Goal: Information Seeking & Learning: Learn about a topic

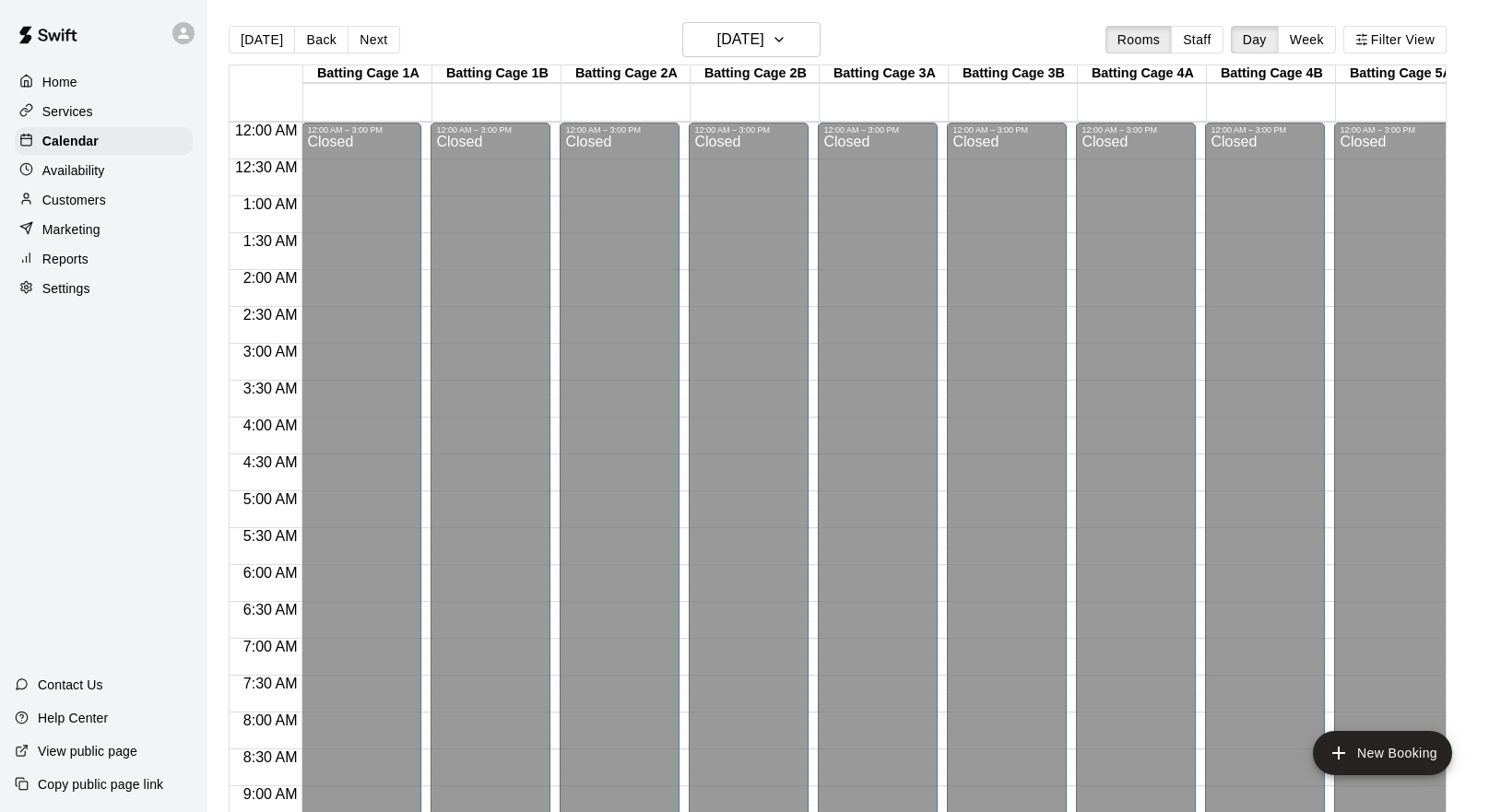
scroll to position [948, 0]
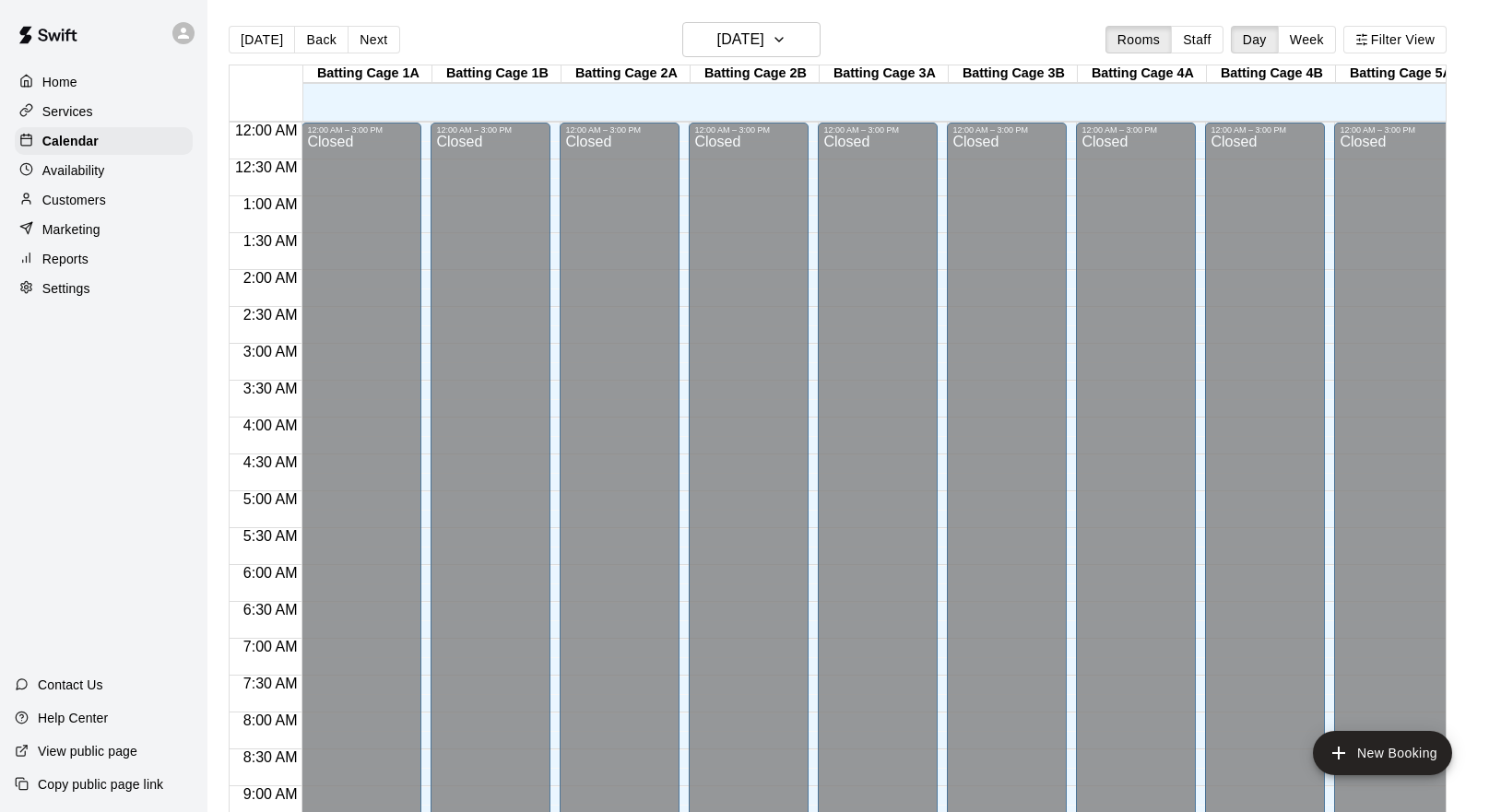
scroll to position [846, 0]
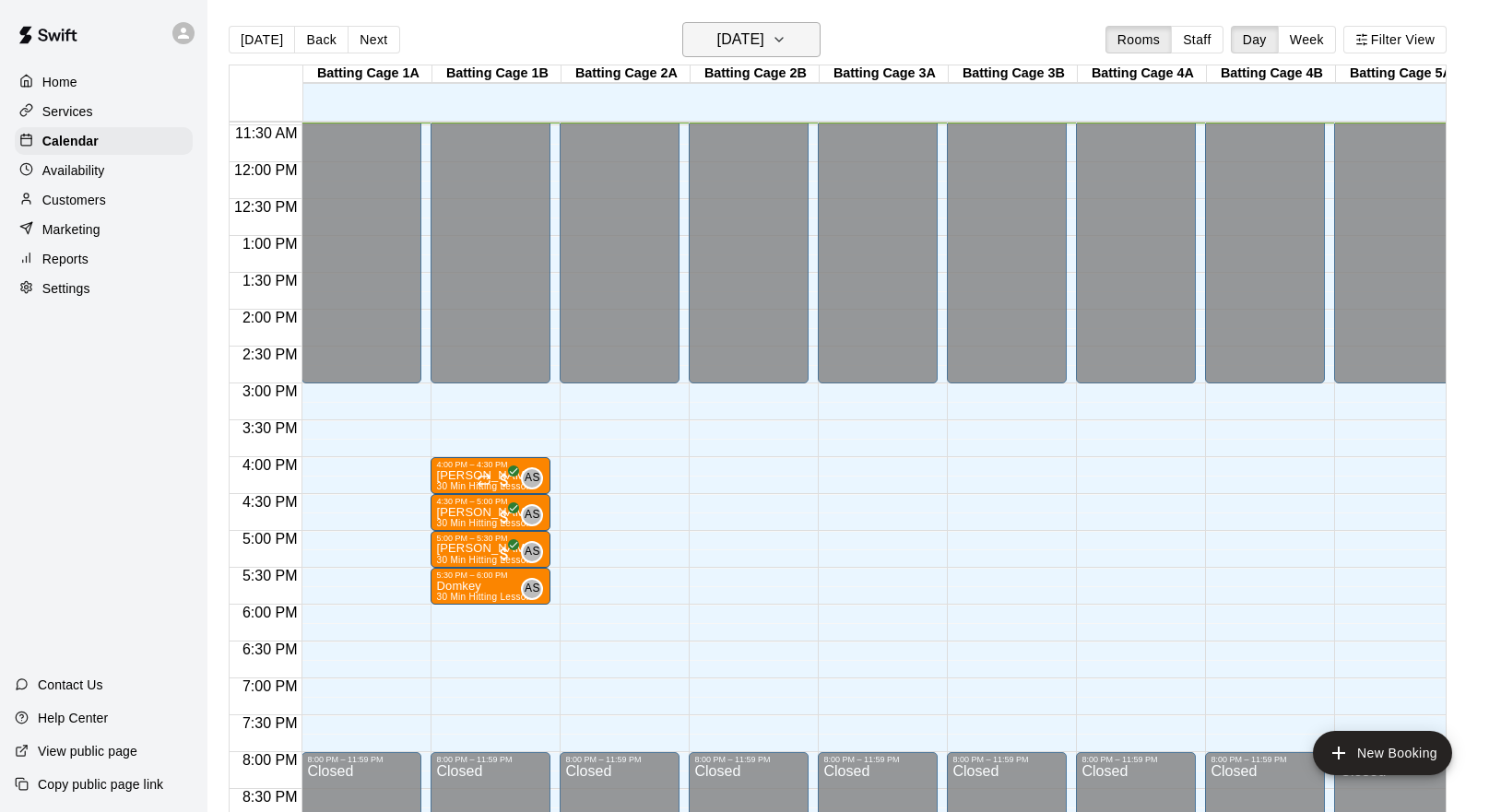
click at [793, 42] on button "Tuesday Oct 14" at bounding box center [751, 39] width 138 height 35
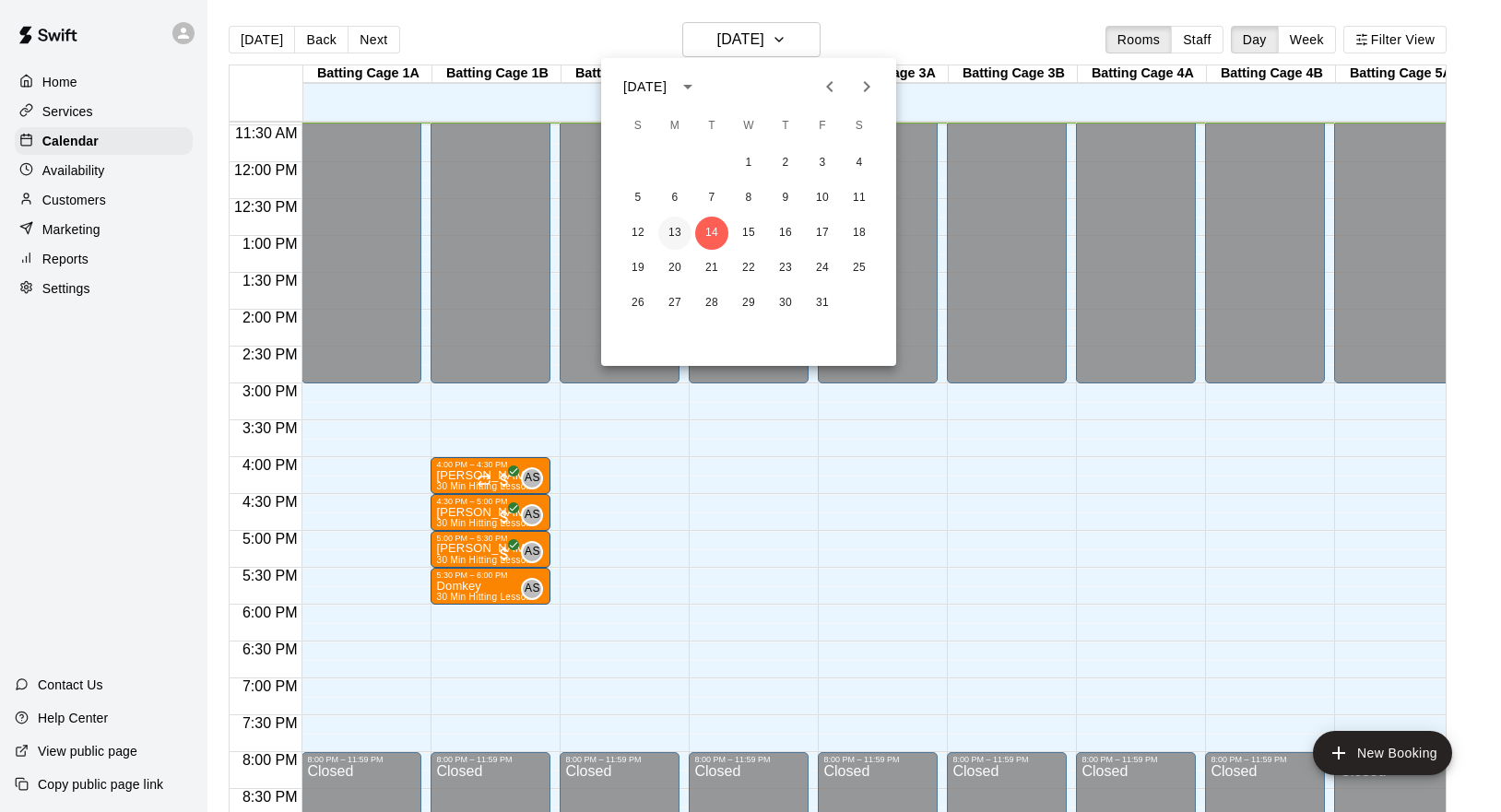
click at [672, 222] on button "13" at bounding box center [674, 233] width 33 height 33
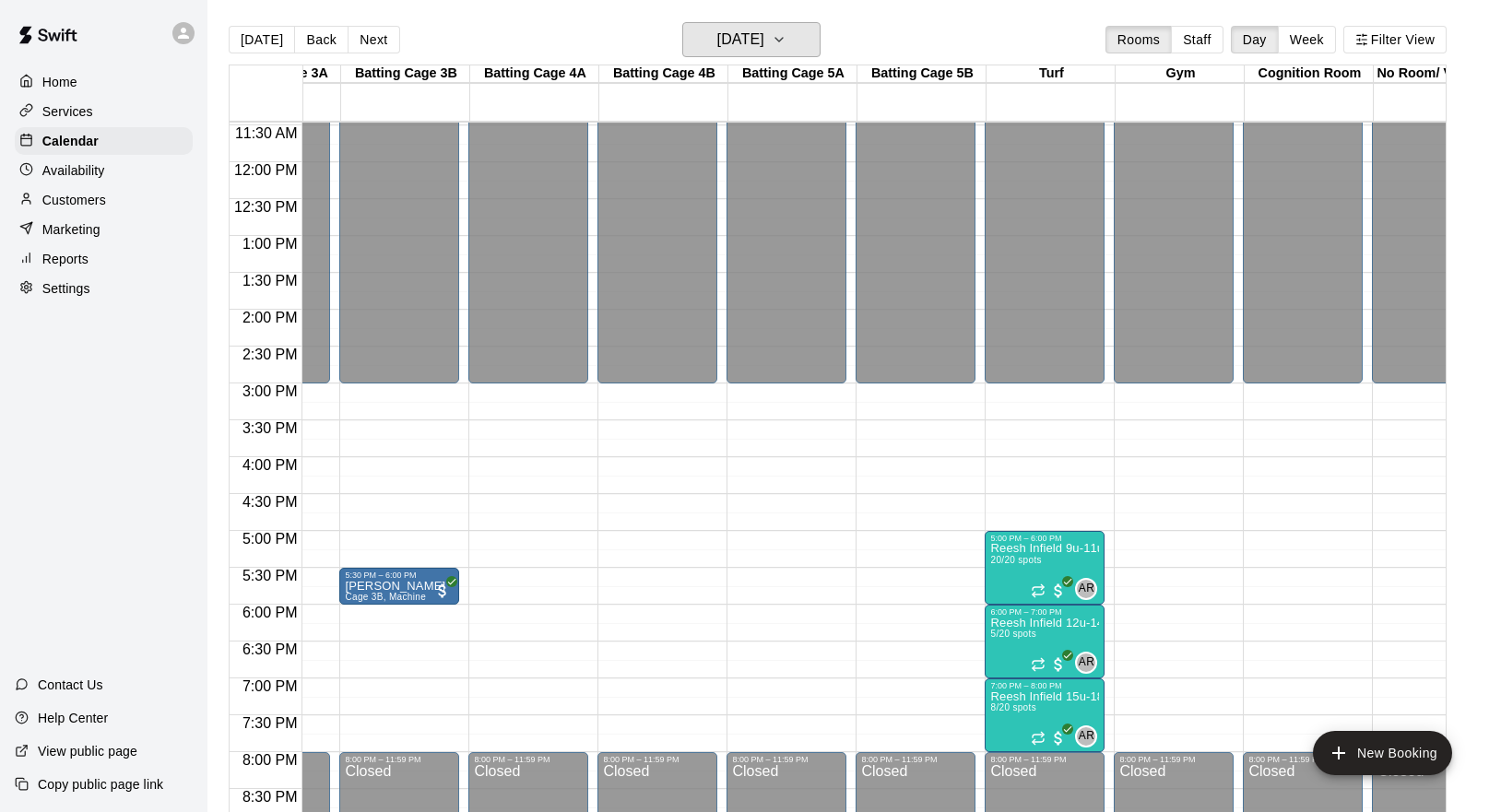
scroll to position [0, 0]
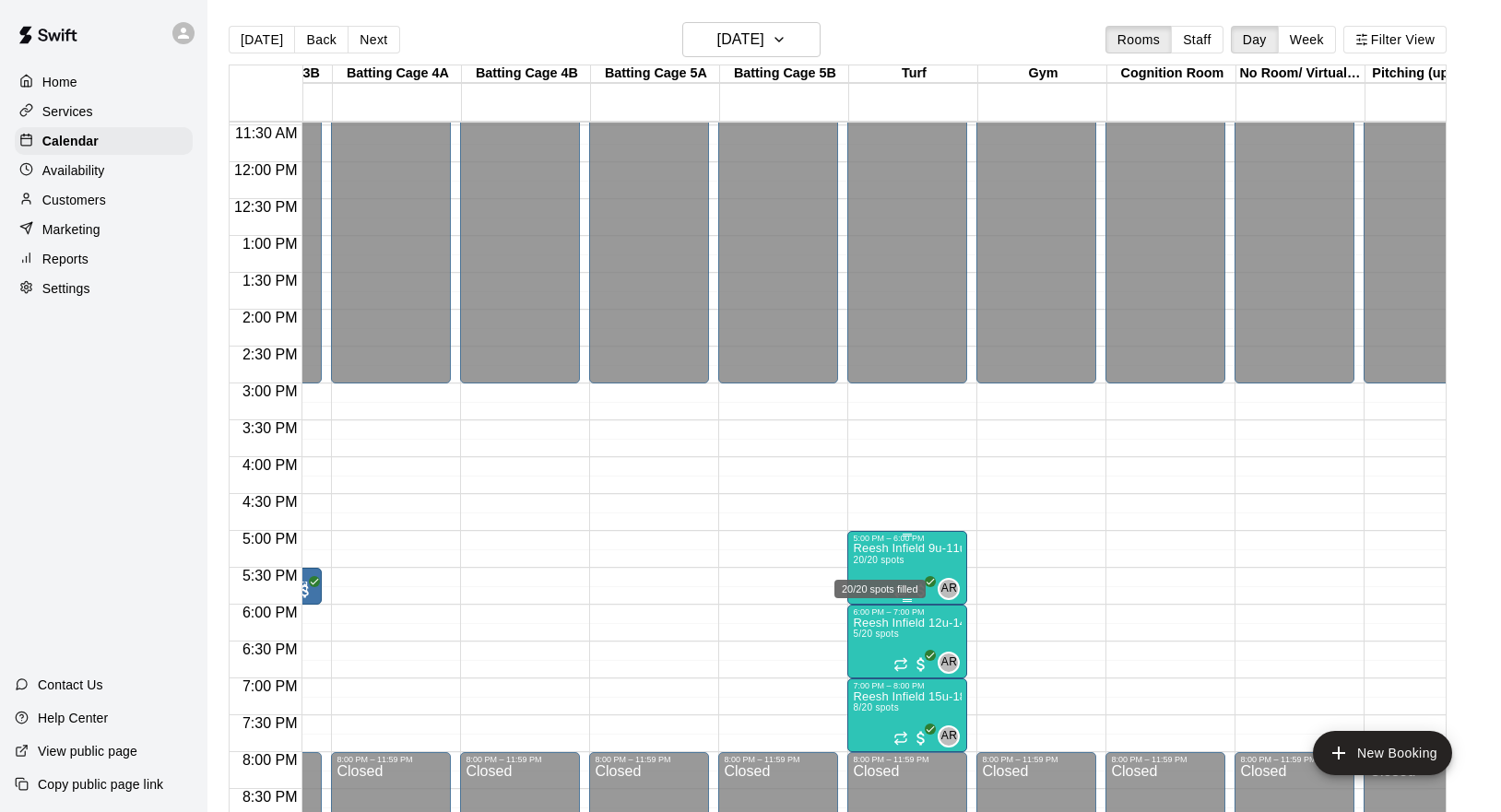
click at [880, 565] on span "20/20 spots" at bounding box center [878, 560] width 51 height 10
click at [899, 557] on div at bounding box center [750, 406] width 1501 height 812
click at [899, 549] on p "Reesh Infield 9u-11u" at bounding box center [907, 549] width 109 height 0
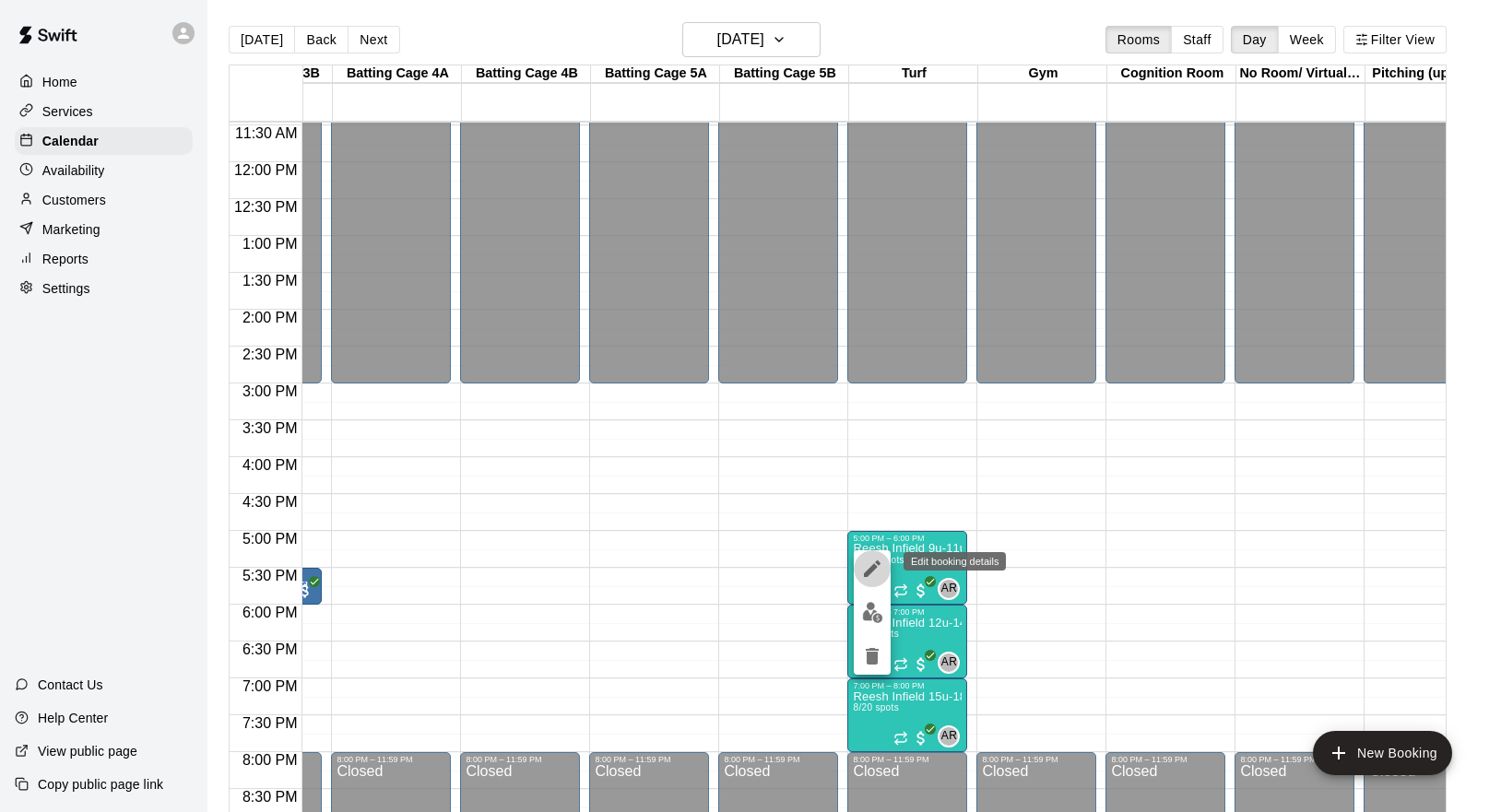
click at [868, 571] on icon "edit" at bounding box center [872, 569] width 17 height 17
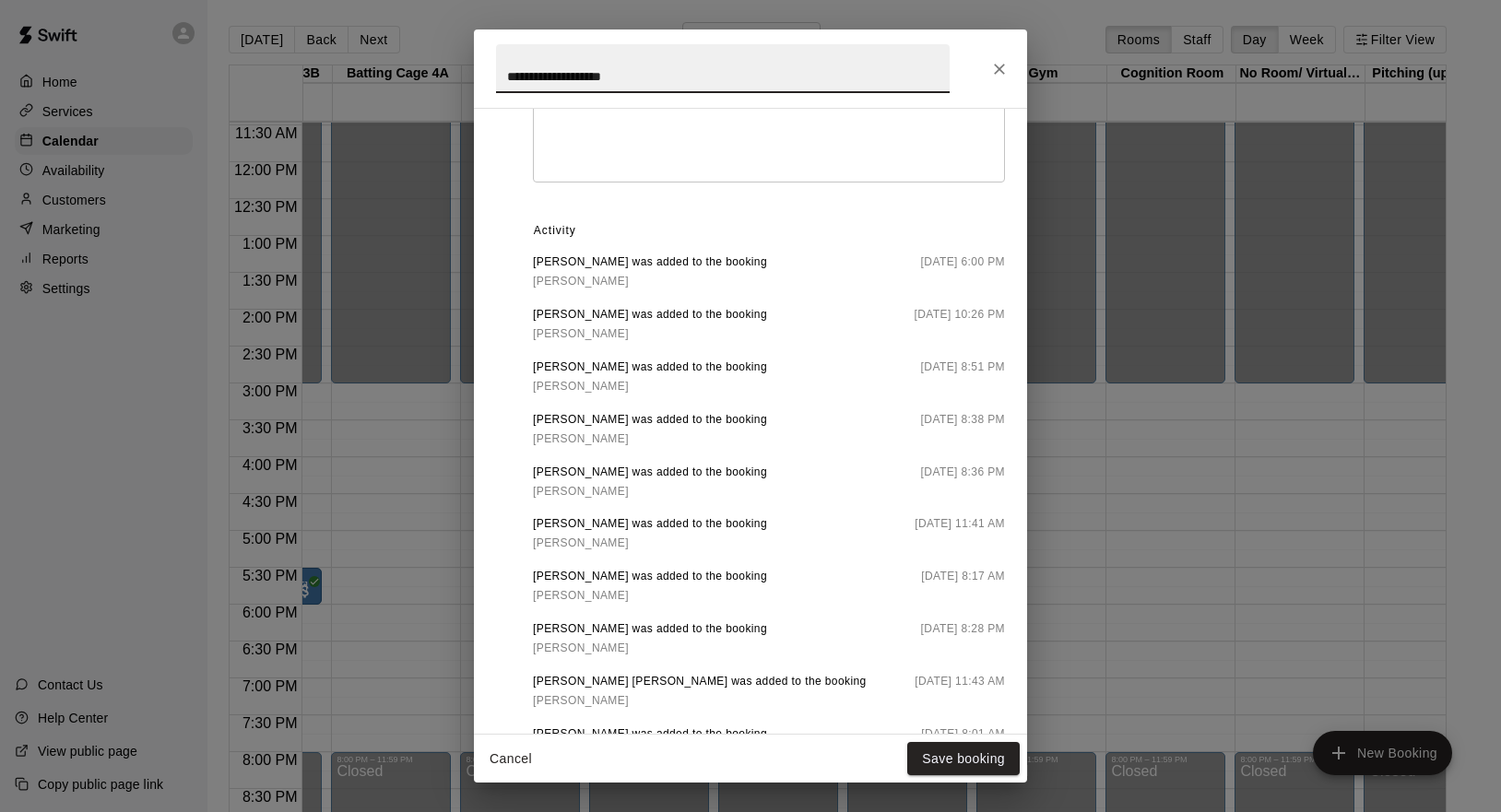
scroll to position [883, 0]
click at [561, 385] on span "Stephanie Sambanis" at bounding box center [581, 385] width 96 height 13
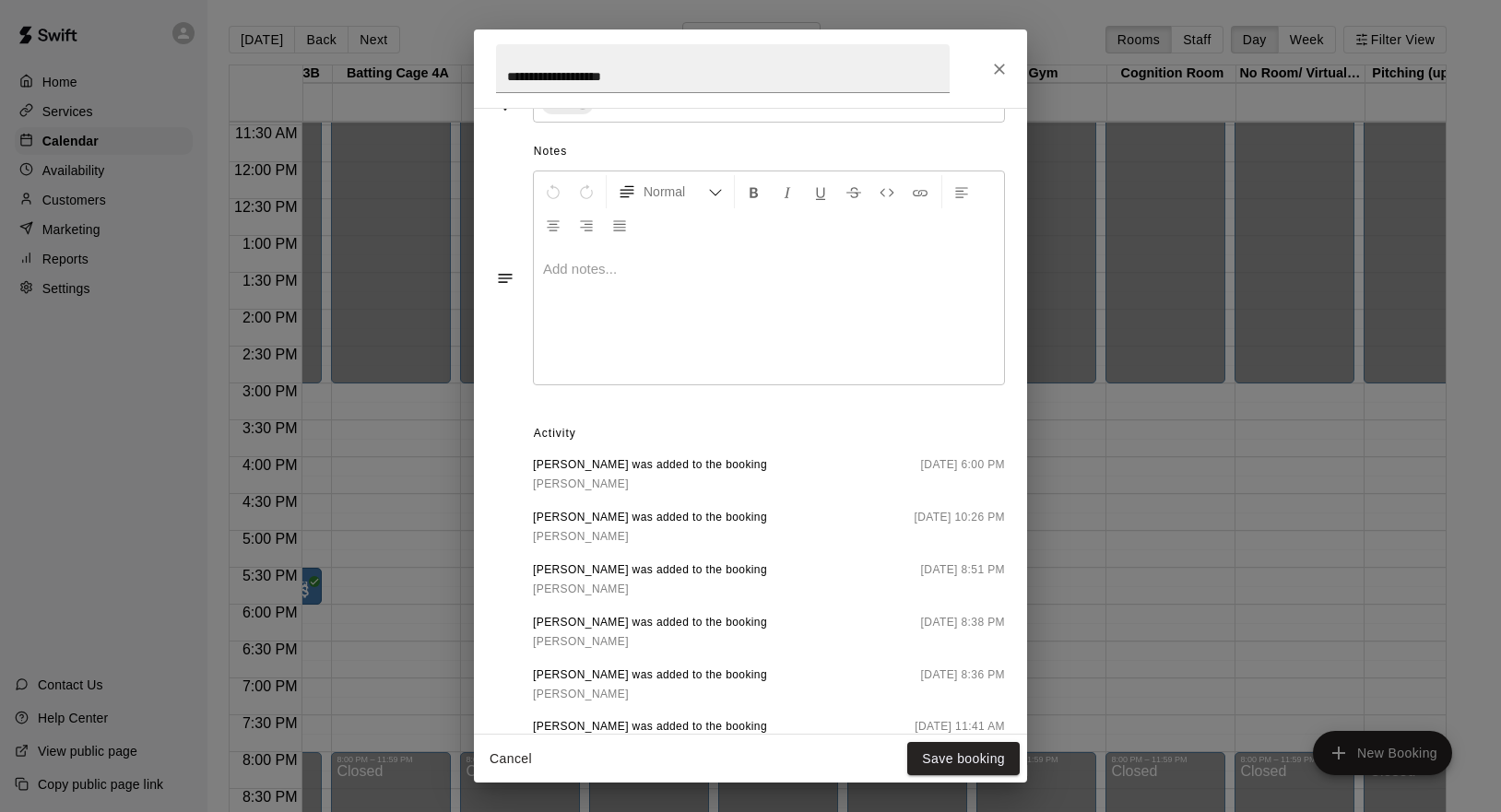
scroll to position [0, 0]
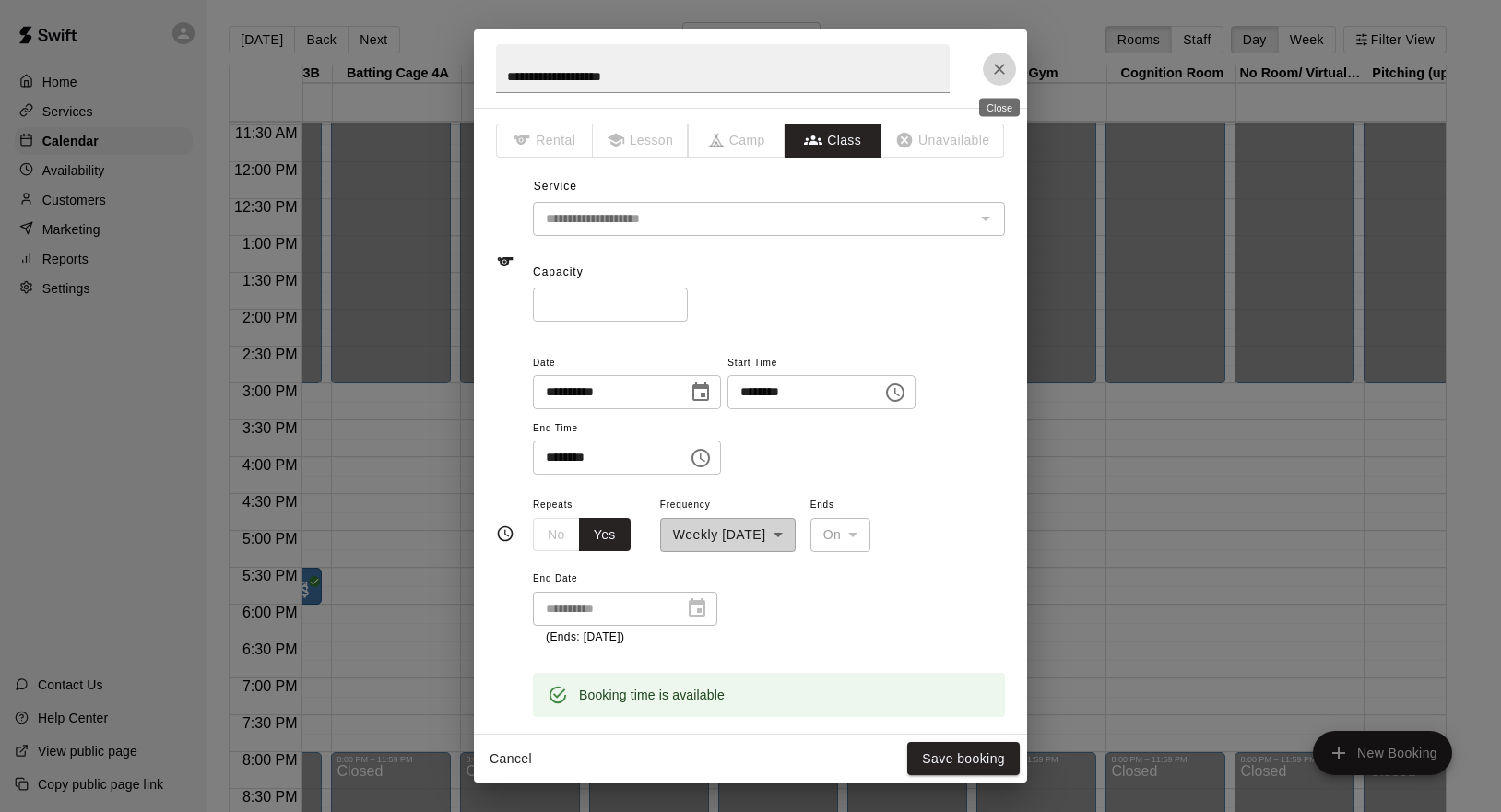
click at [997, 66] on icon "Close" at bounding box center [1000, 70] width 19 height 19
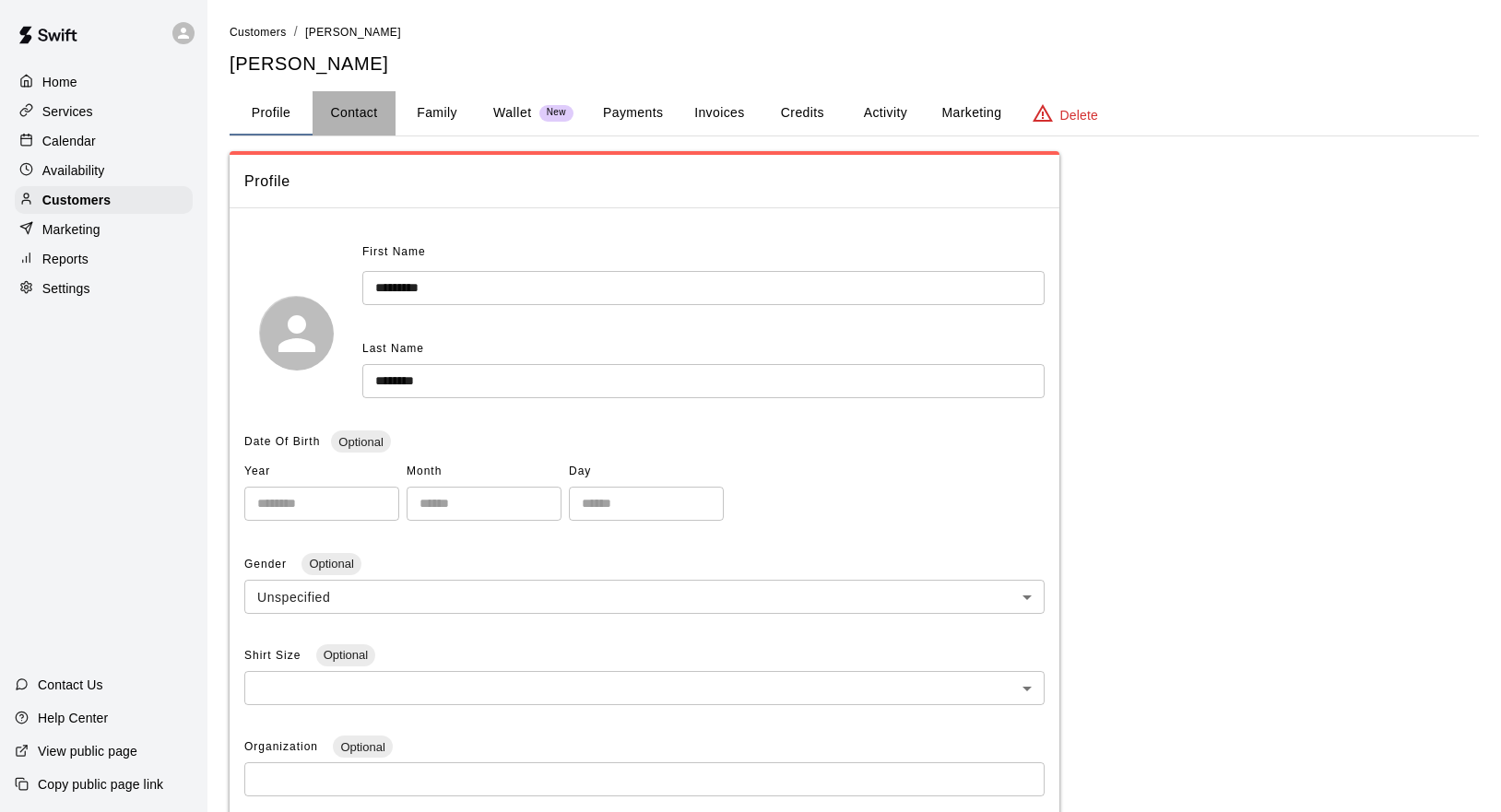
click at [367, 106] on button "Contact" at bounding box center [354, 113] width 83 height 44
select select "**"
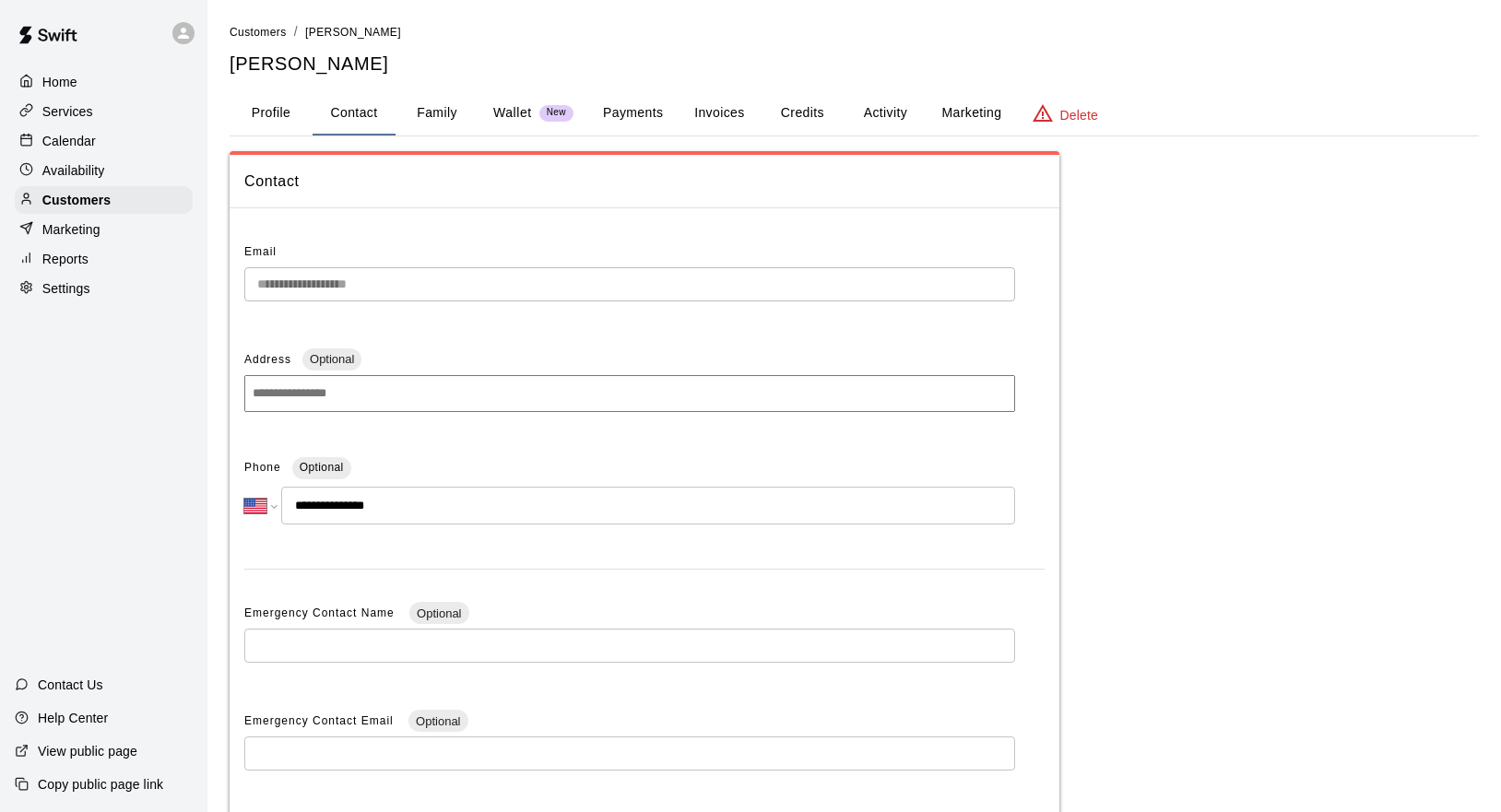
click at [410, 339] on div "**********" at bounding box center [644, 584] width 800 height 693
click at [53, 245] on div "Reports" at bounding box center [103, 258] width 178 height 27
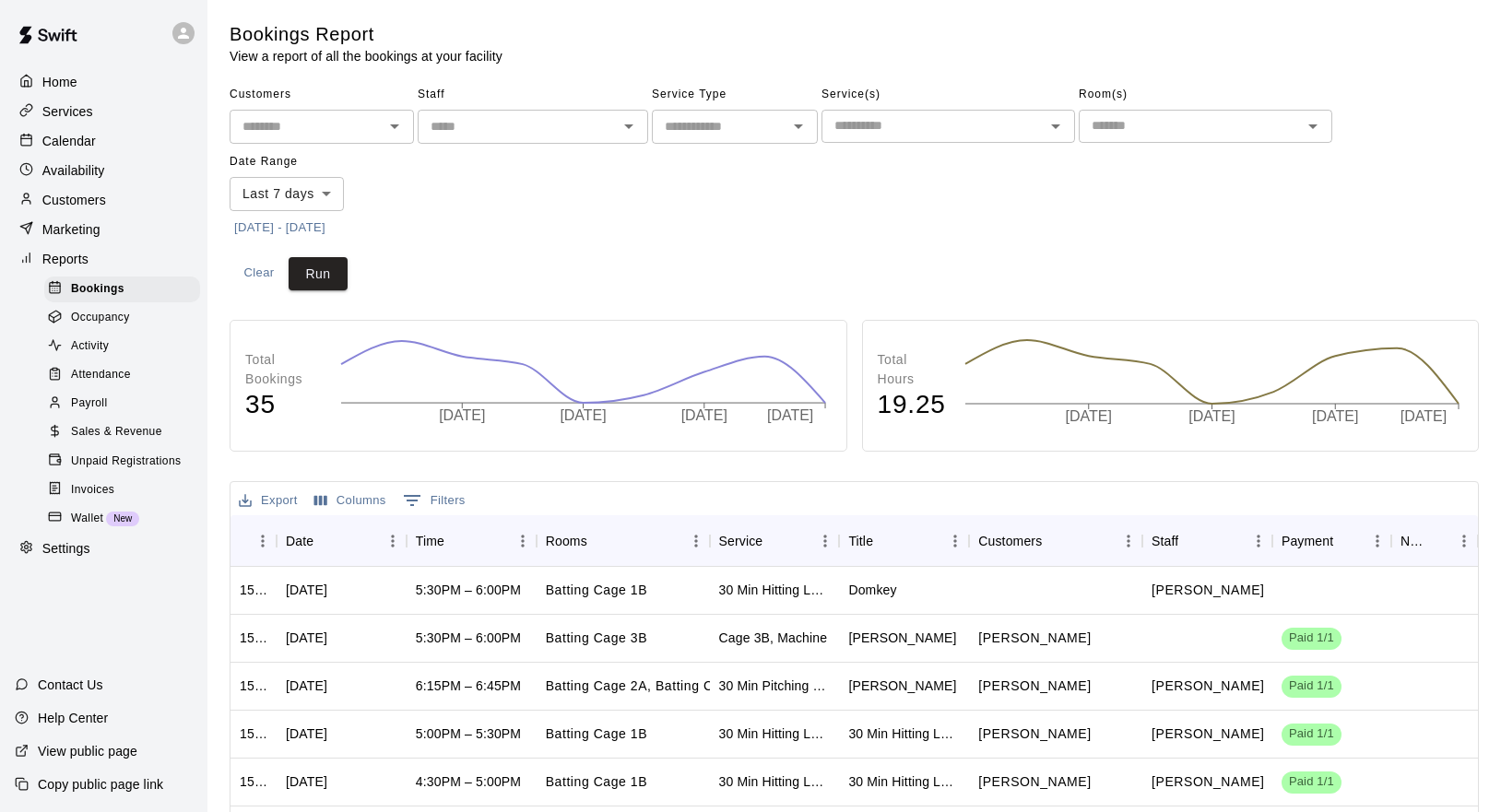
click at [503, 132] on input "text" at bounding box center [517, 127] width 189 height 23
click at [795, 126] on icon "Open" at bounding box center [799, 127] width 23 height 23
type input "*****"
click at [681, 262] on li "Classes" at bounding box center [735, 258] width 166 height 30
type input "*******"
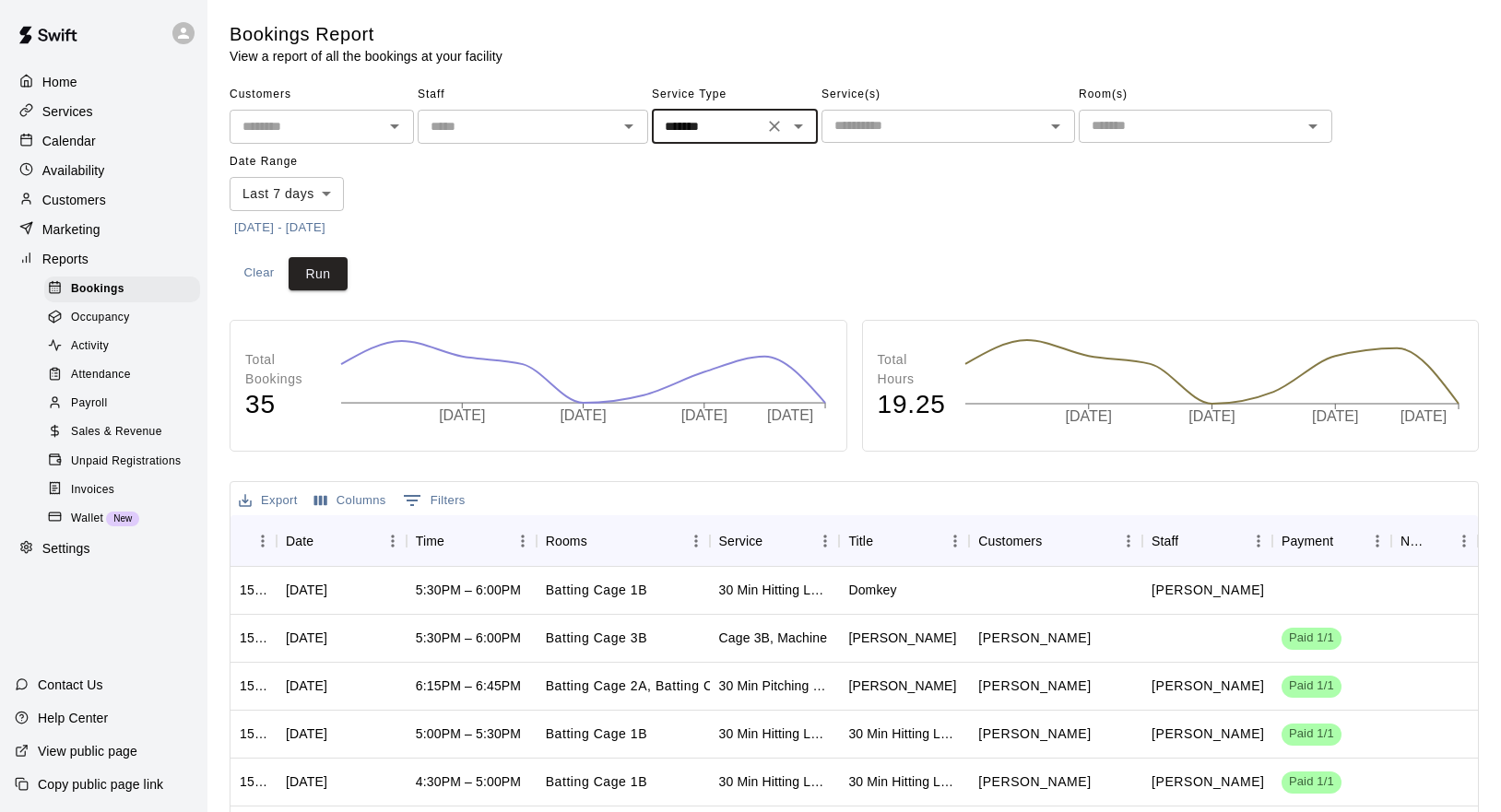
click at [1058, 123] on icon "Open" at bounding box center [1055, 127] width 23 height 23
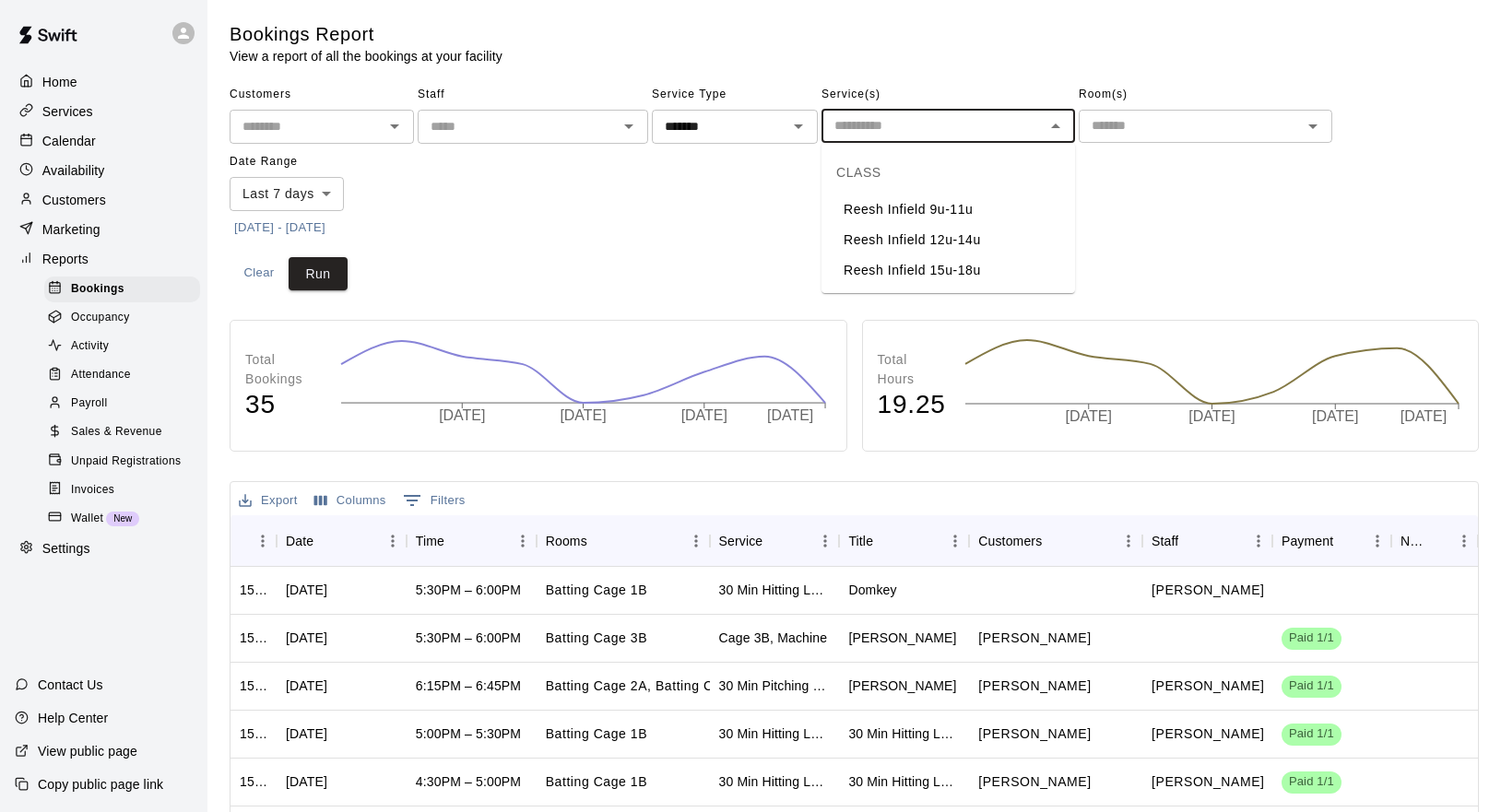
click at [950, 210] on li "Reesh Infield 9u-11u" at bounding box center [948, 210] width 254 height 30
click at [325, 190] on body "Home Services Calendar Availability Customers Marketing Reports Bookings Occupa…" at bounding box center [750, 567] width 1501 height 1134
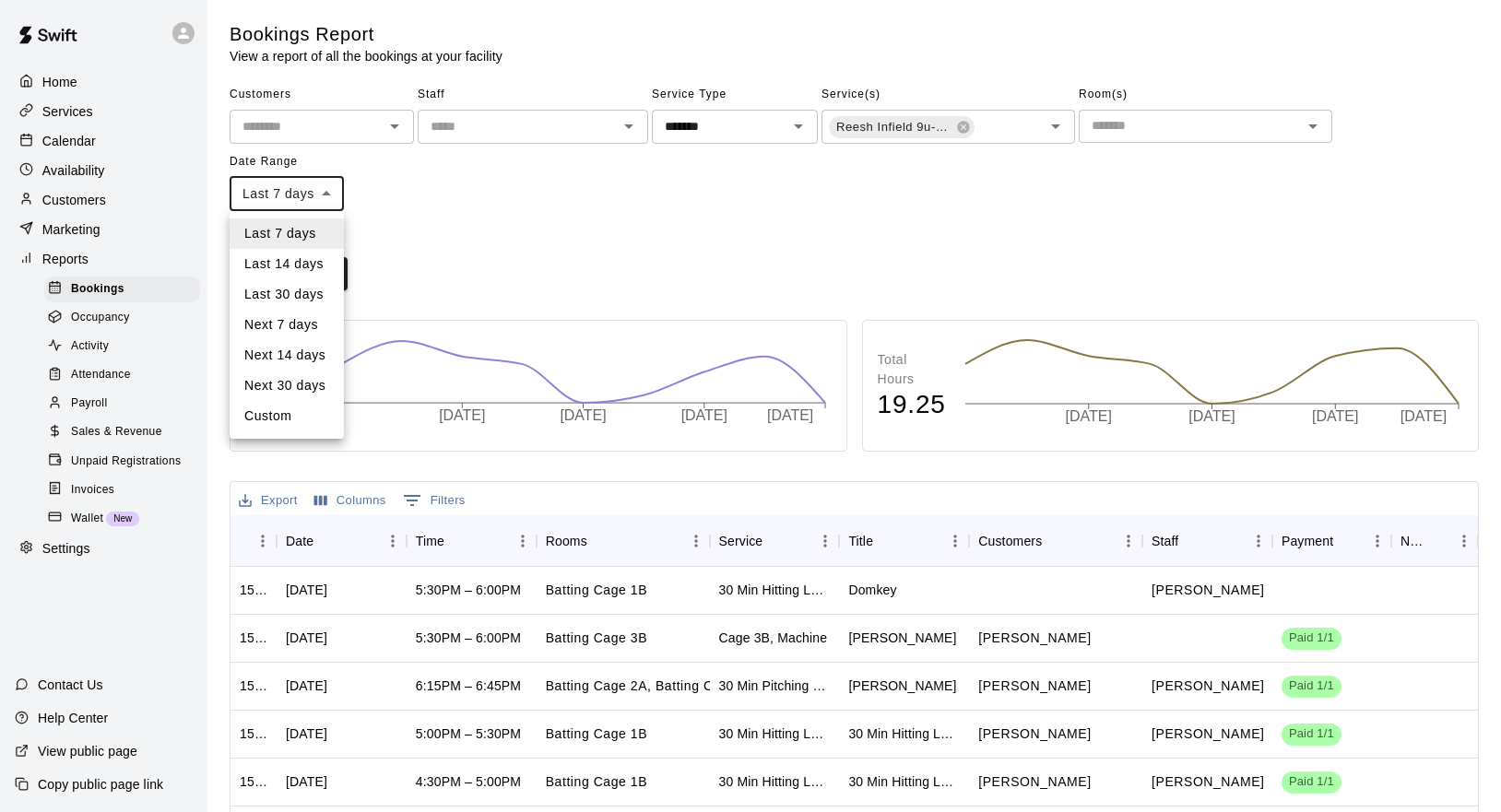
click at [459, 179] on div at bounding box center [750, 406] width 1501 height 812
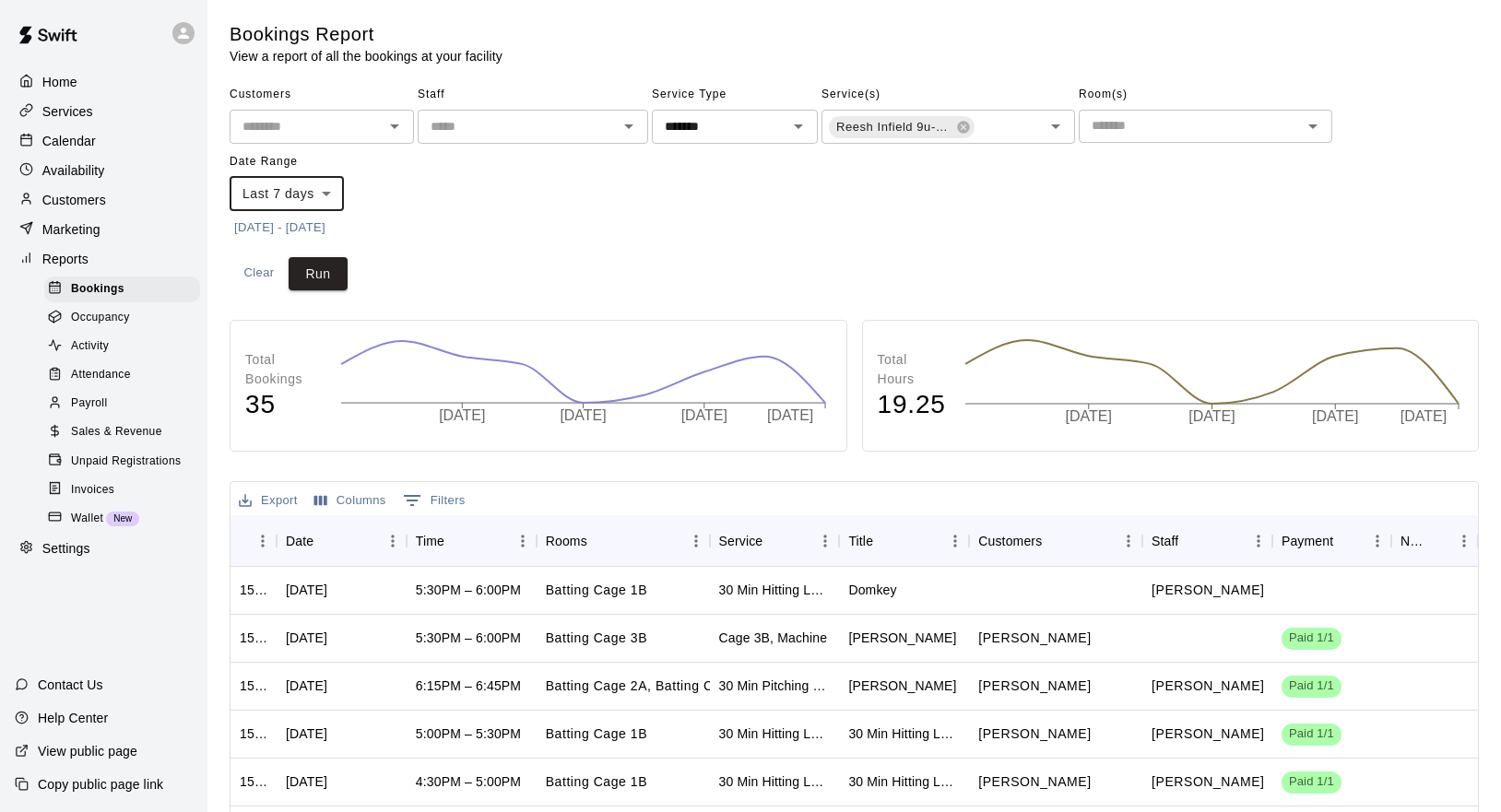
click at [270, 226] on button "10/7/2025 - 10/14/2025" at bounding box center [279, 228] width 101 height 28
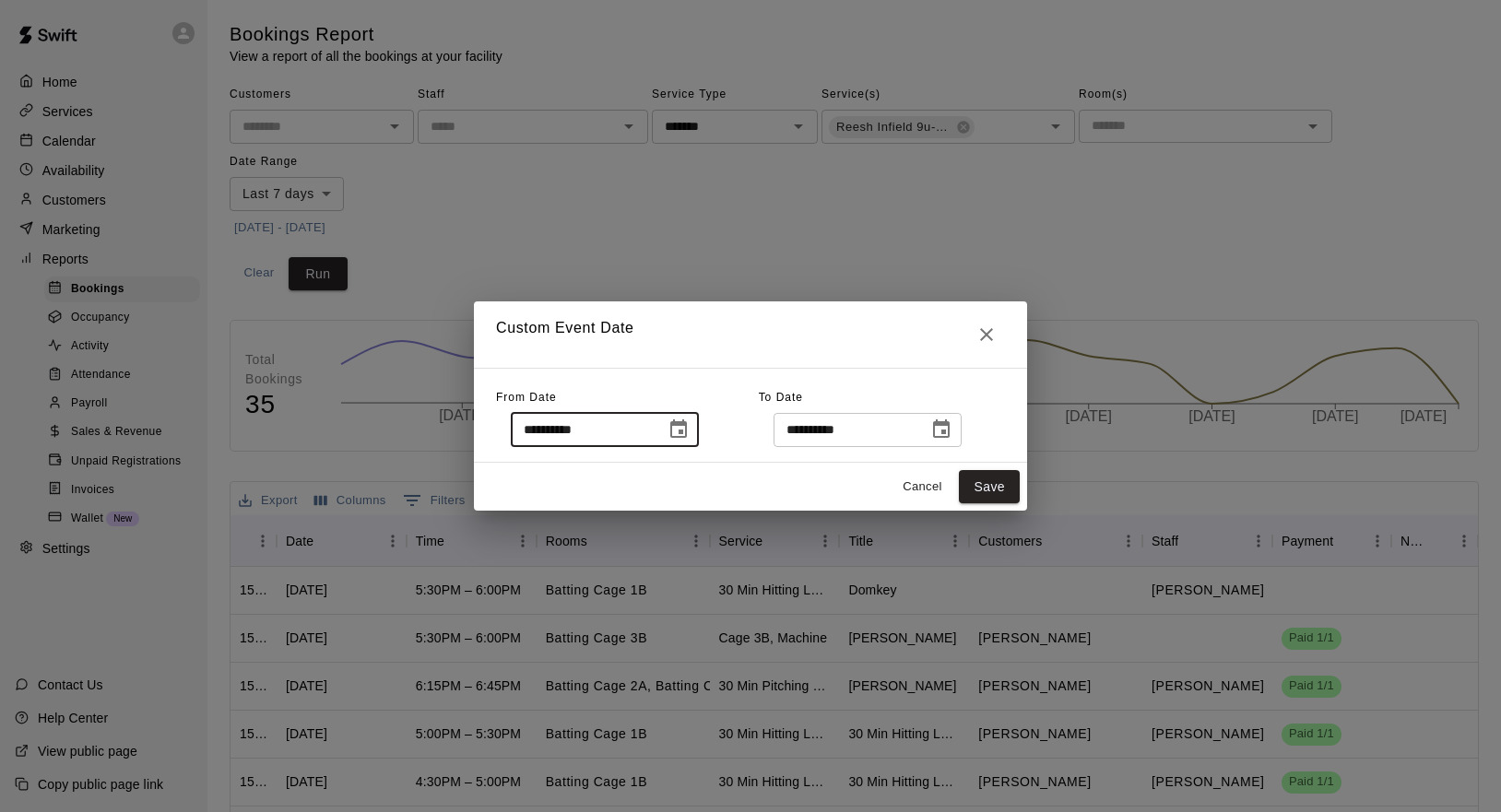
click at [557, 429] on input "**********" at bounding box center [581, 429] width 142 height 34
type input "**********"
click at [987, 491] on button "Save" at bounding box center [989, 487] width 61 height 34
type input "******"
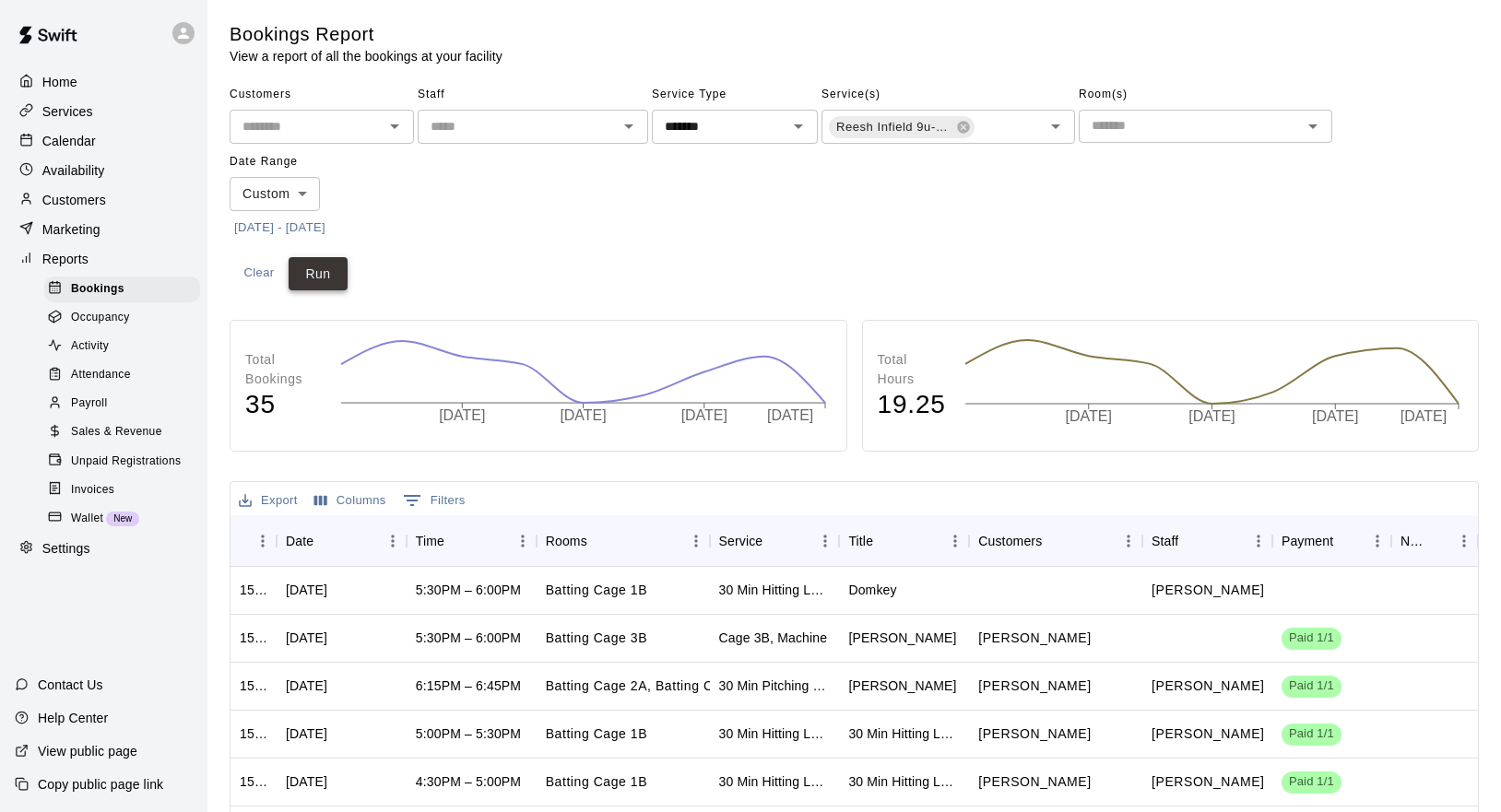
click at [322, 277] on button "Run" at bounding box center [318, 274] width 59 height 34
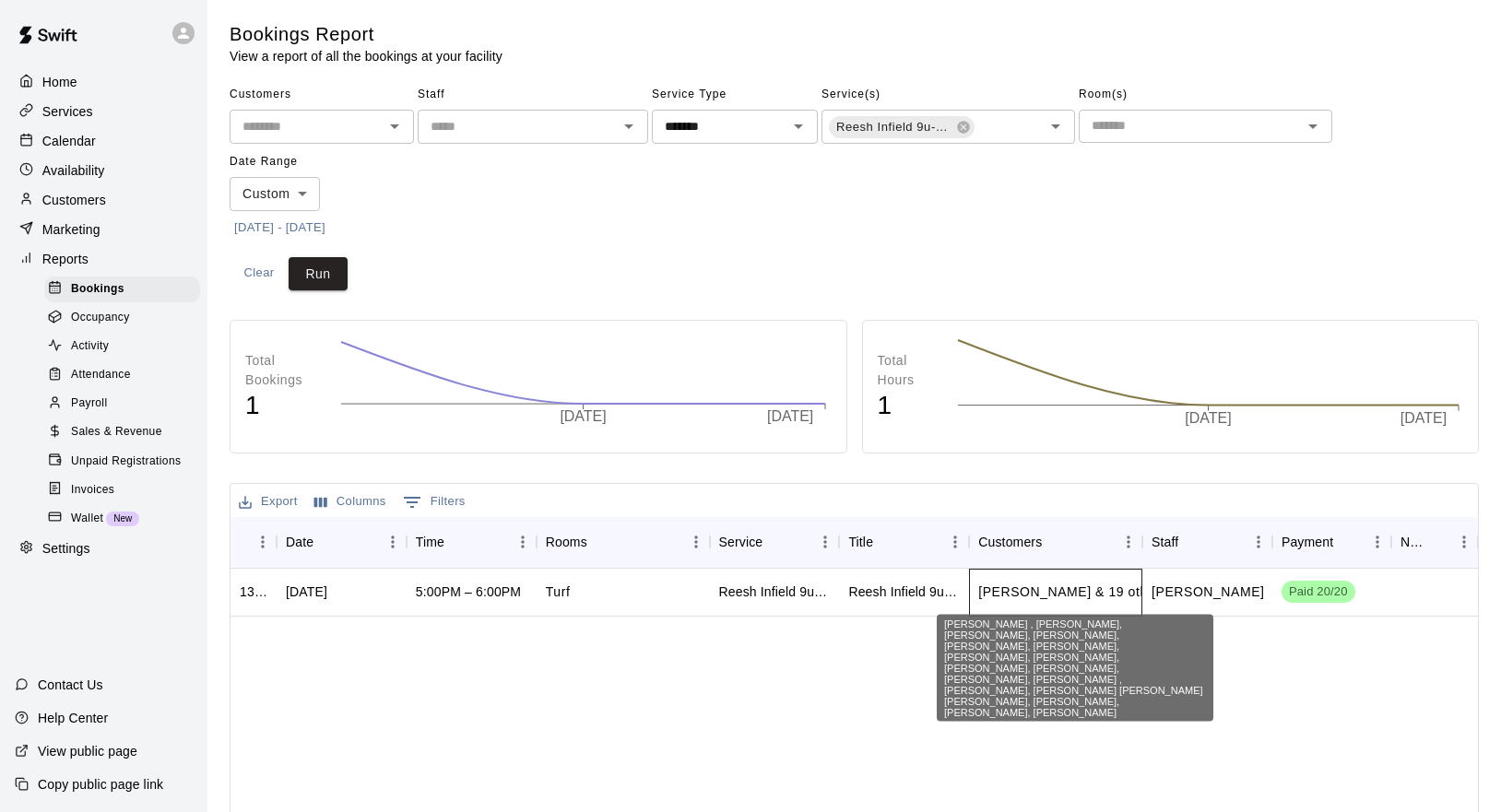
click at [1010, 590] on p "Giuseppe Butera & 19 others..." at bounding box center [1079, 592] width 201 height 20
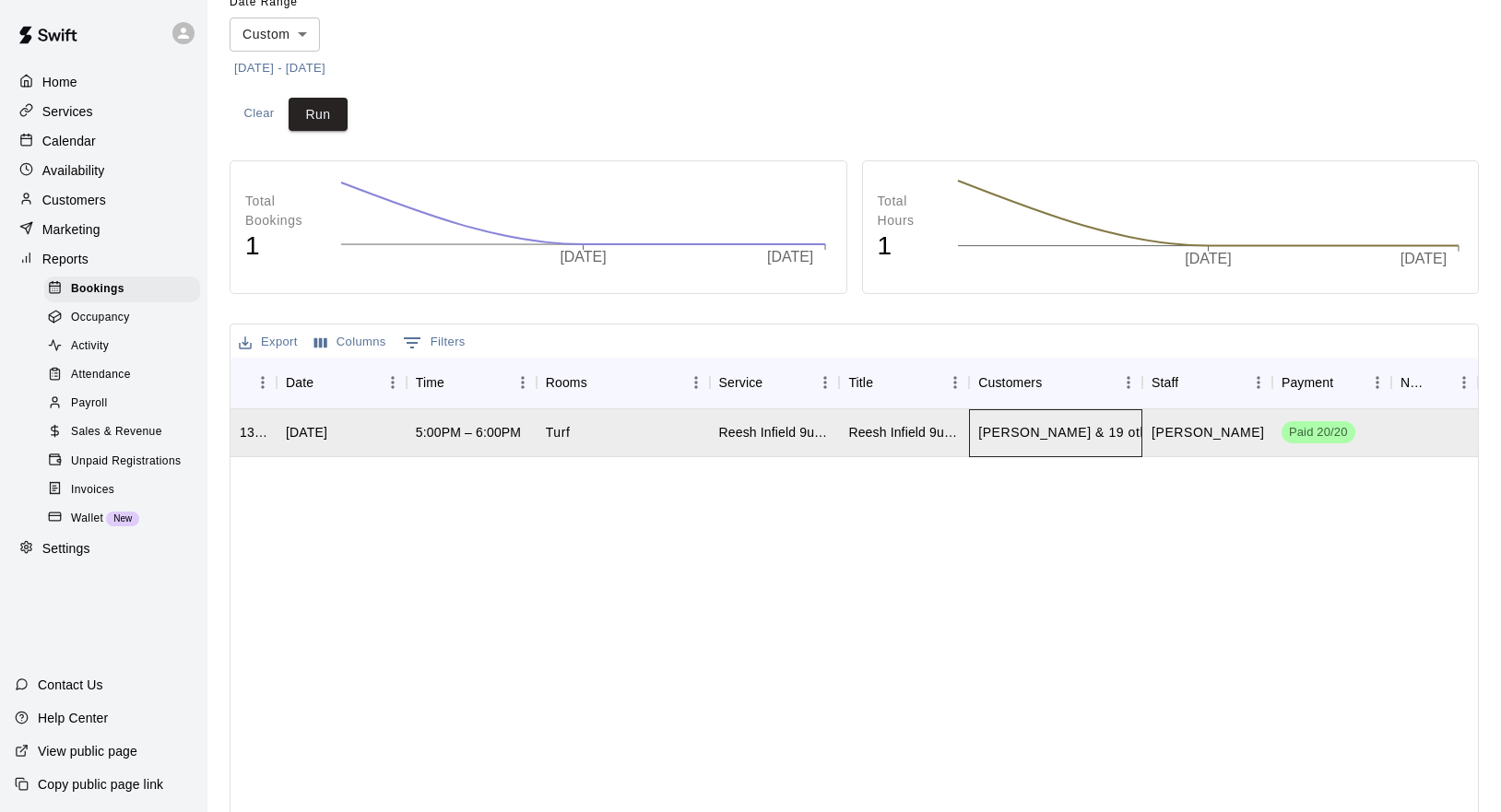
scroll to position [210, 0]
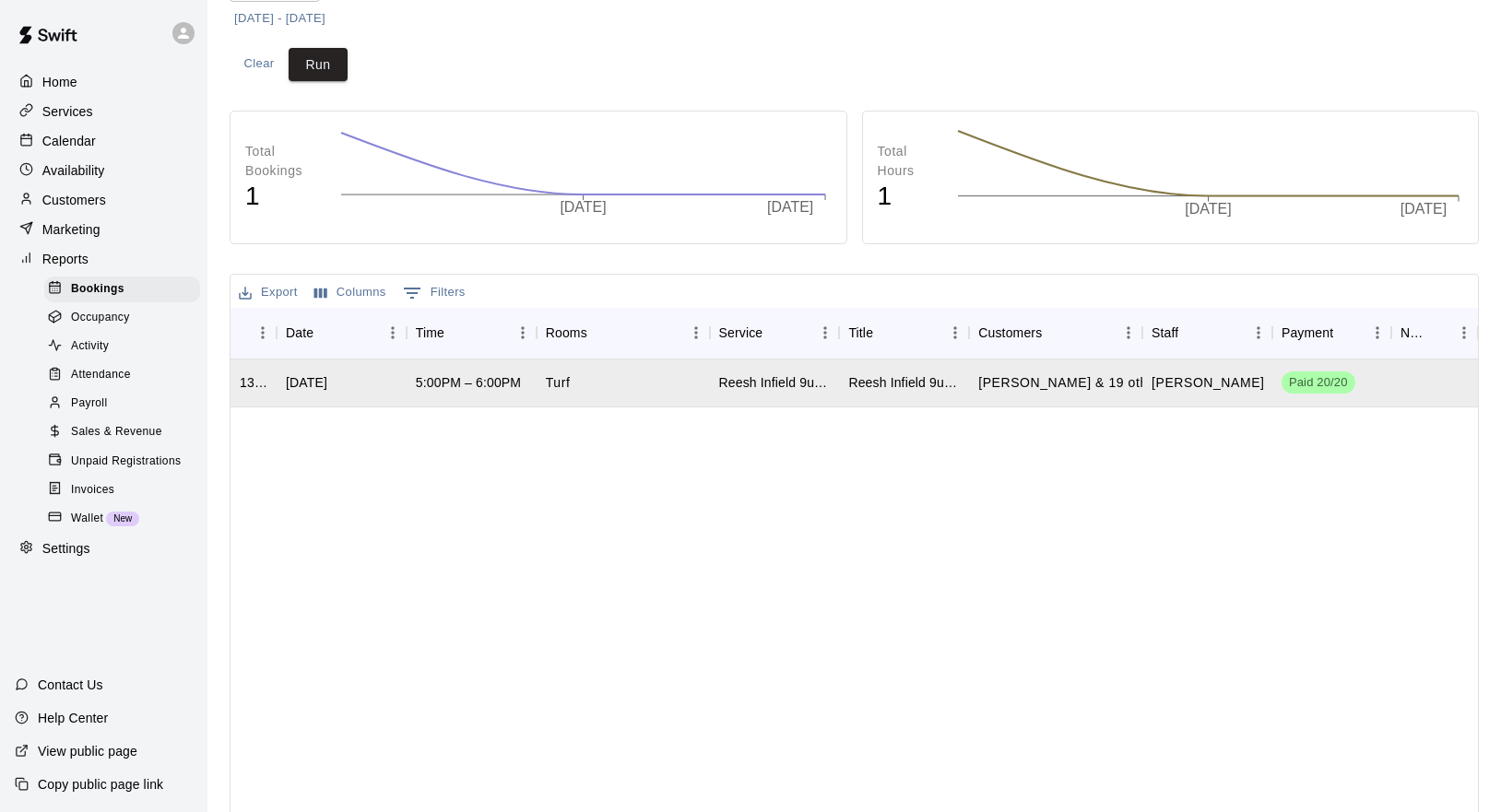
click at [408, 289] on icon "Show filters" at bounding box center [413, 293] width 17 height 11
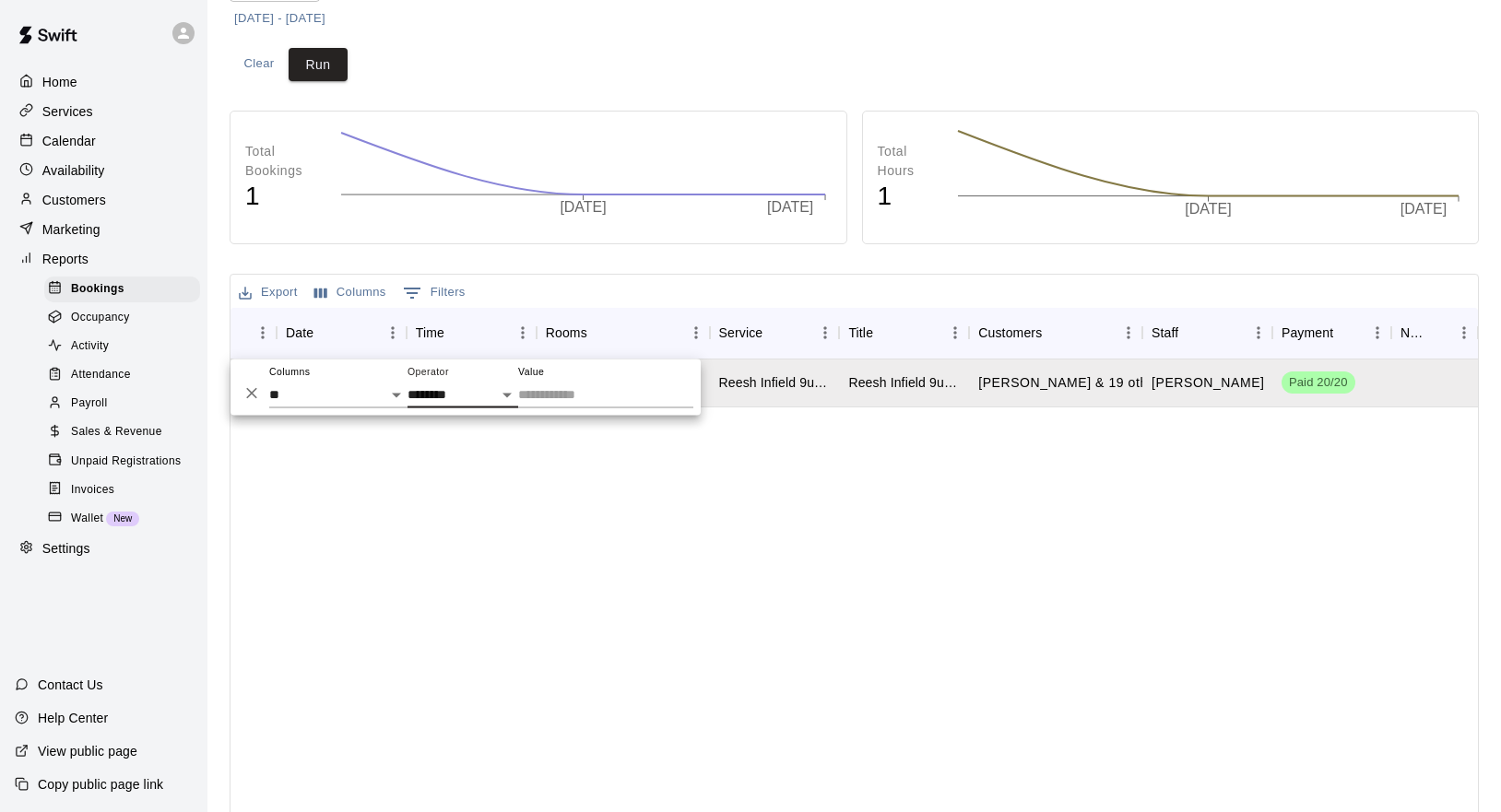
click at [593, 398] on input "Value" at bounding box center [605, 395] width 175 height 26
click at [606, 532] on div "1383507 Mon, Oct 13, 2025 5:00PM – 6:00PM Turf Reesh Infield 9u-11u Reesh Infie…" at bounding box center [853, 615] width 1247 height 509
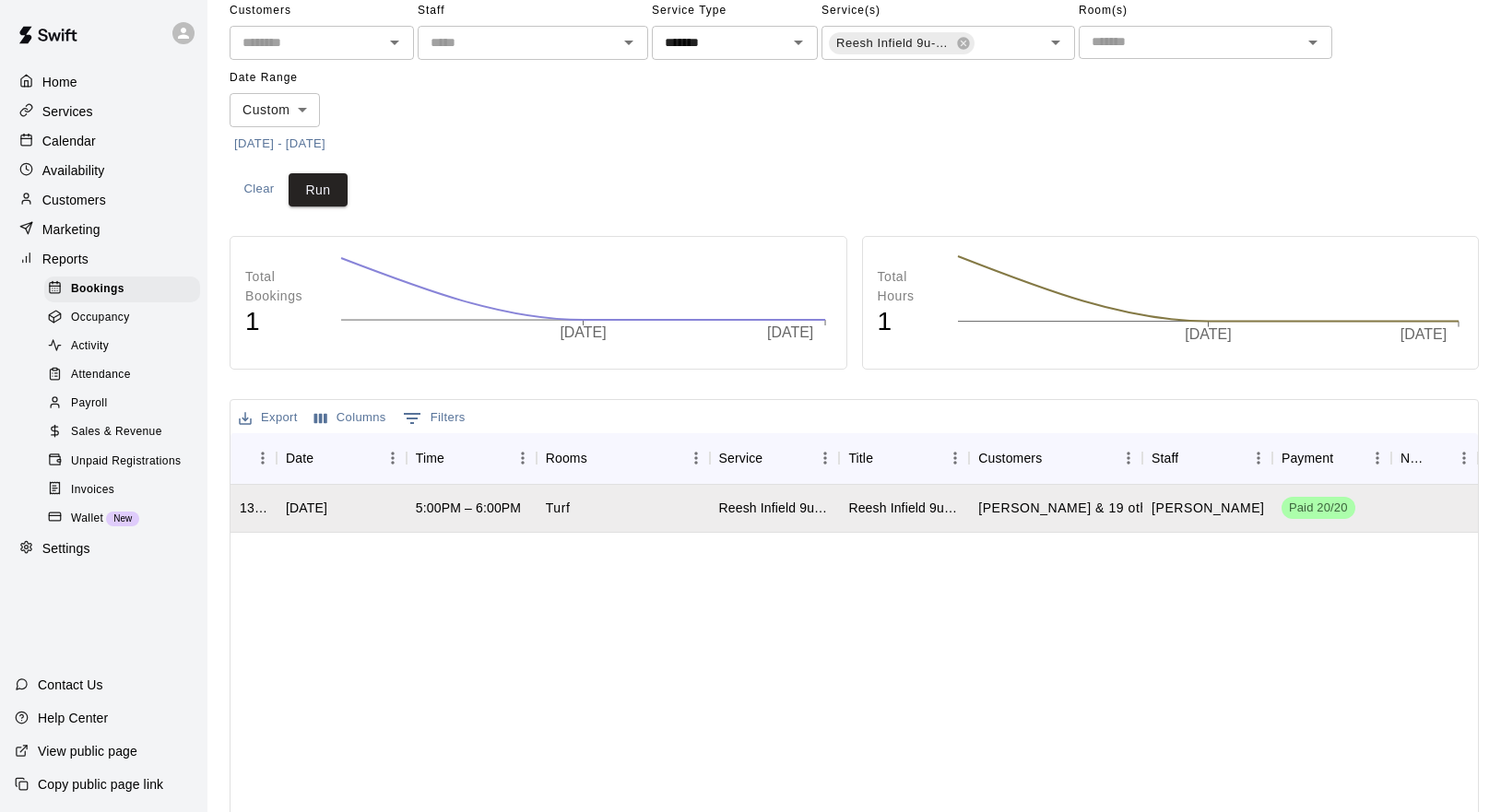
scroll to position [0, 0]
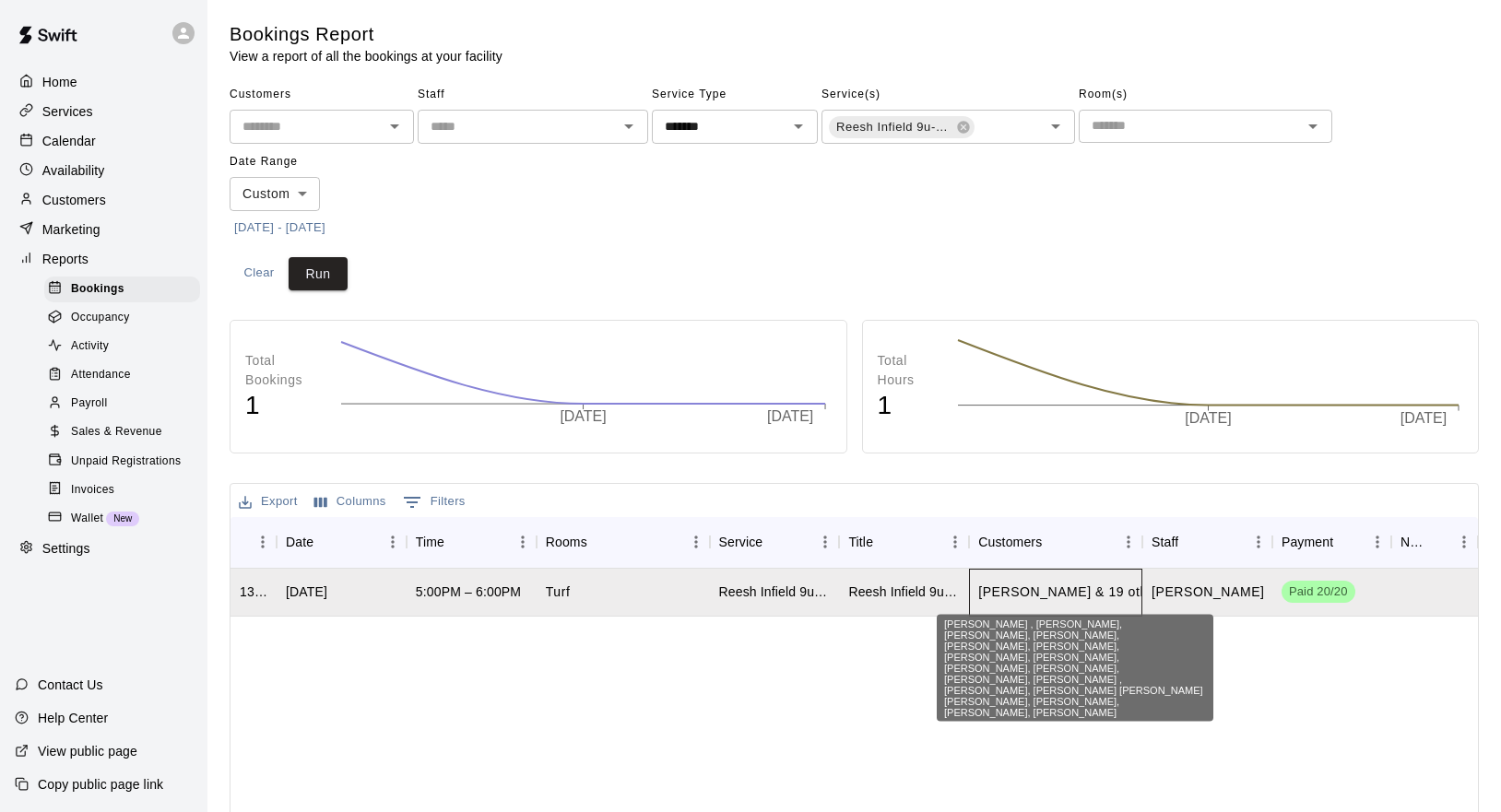
click at [1032, 643] on div "Giuseppe Butera , Chase Keeton, Gregory Doubrava, Oliver Pepper, Colin Thomas, …" at bounding box center [1075, 668] width 276 height 107
click at [1032, 651] on div "Giuseppe Butera , Chase Keeton, Gregory Doubrava, Oliver Pepper, Colin Thomas, …" at bounding box center [1075, 668] width 276 height 107
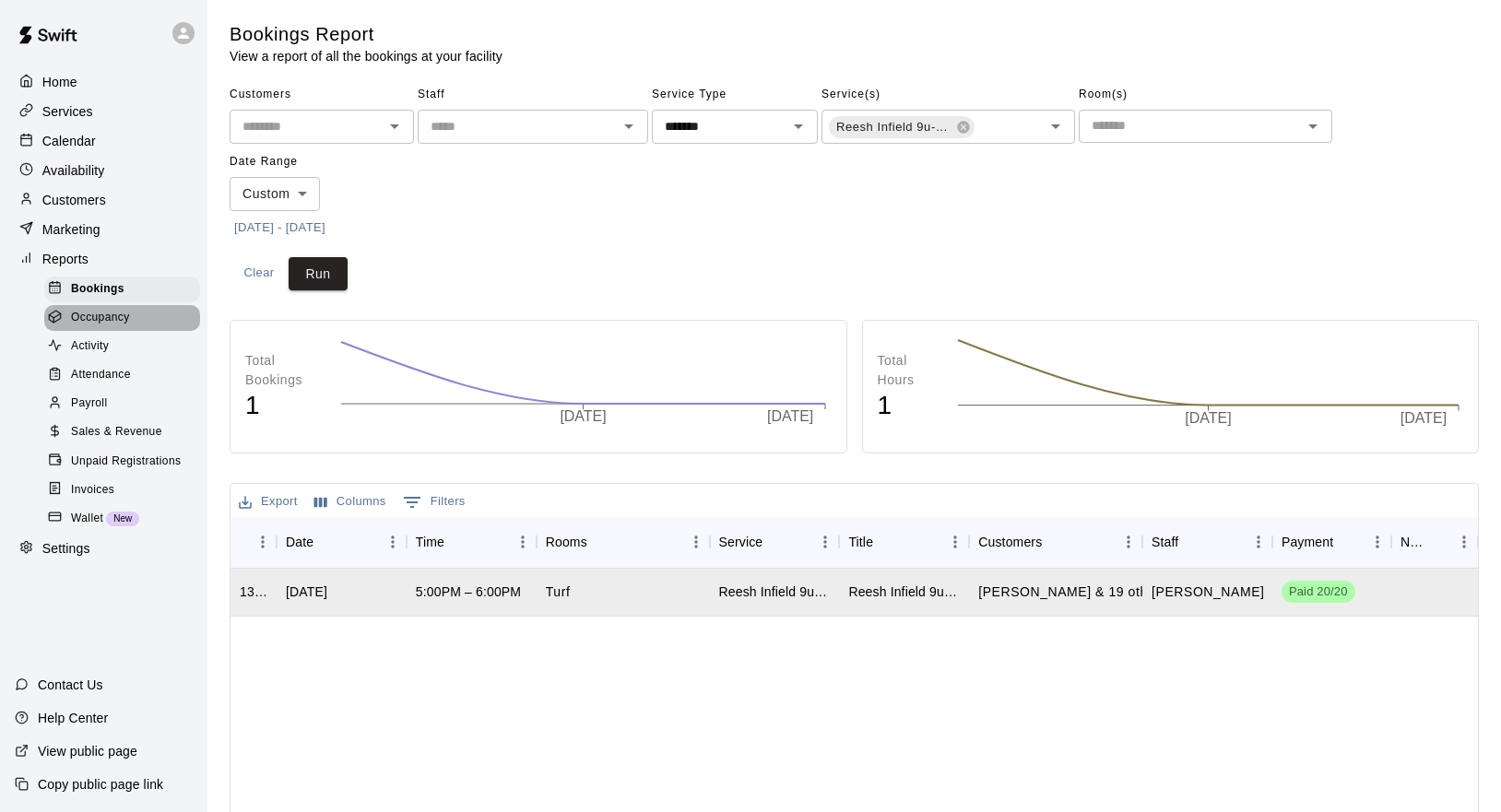
click at [116, 325] on span "Occupancy" at bounding box center [101, 319] width 59 height 19
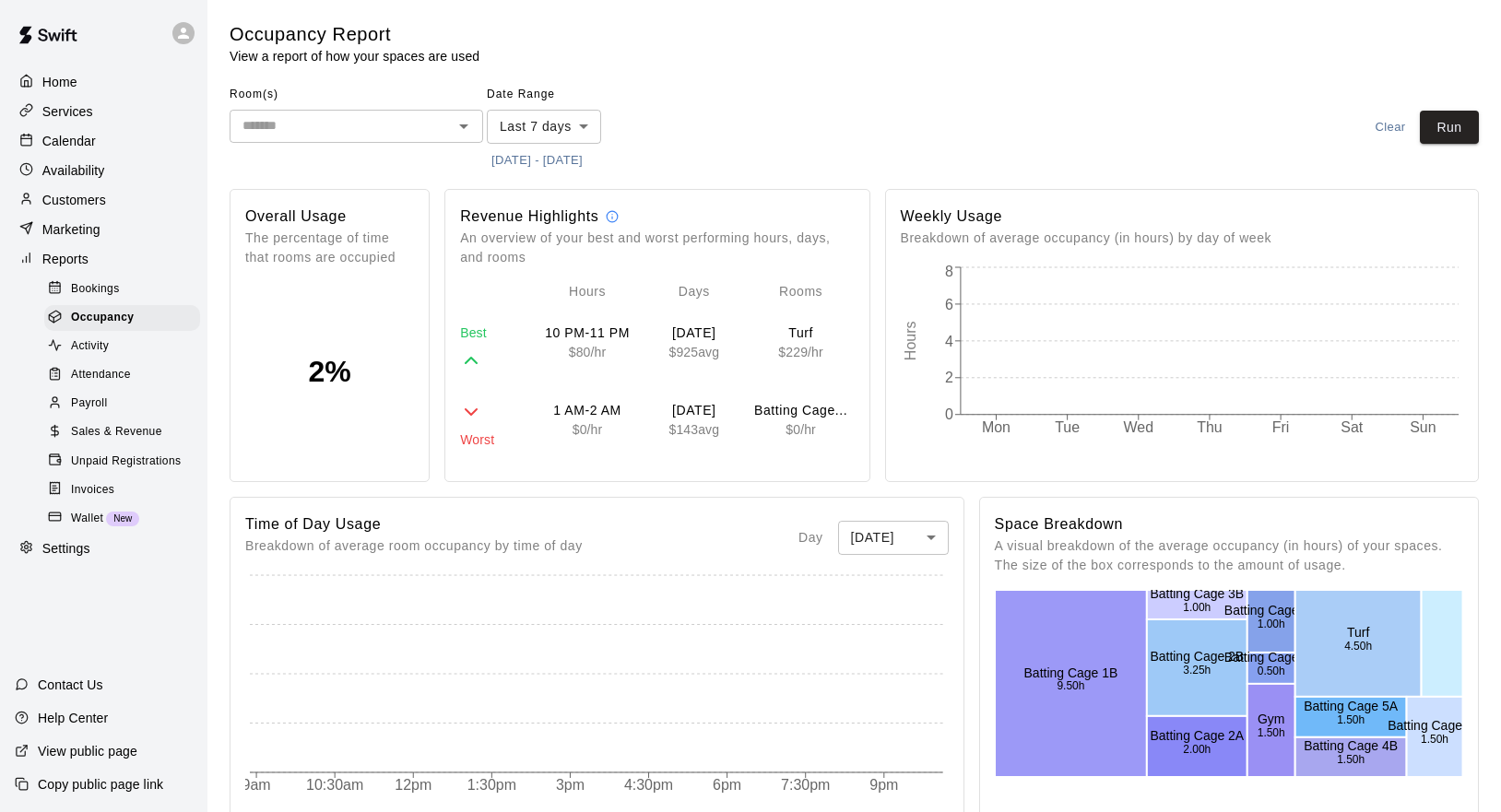
click at [456, 130] on icon "Open" at bounding box center [464, 127] width 23 height 23
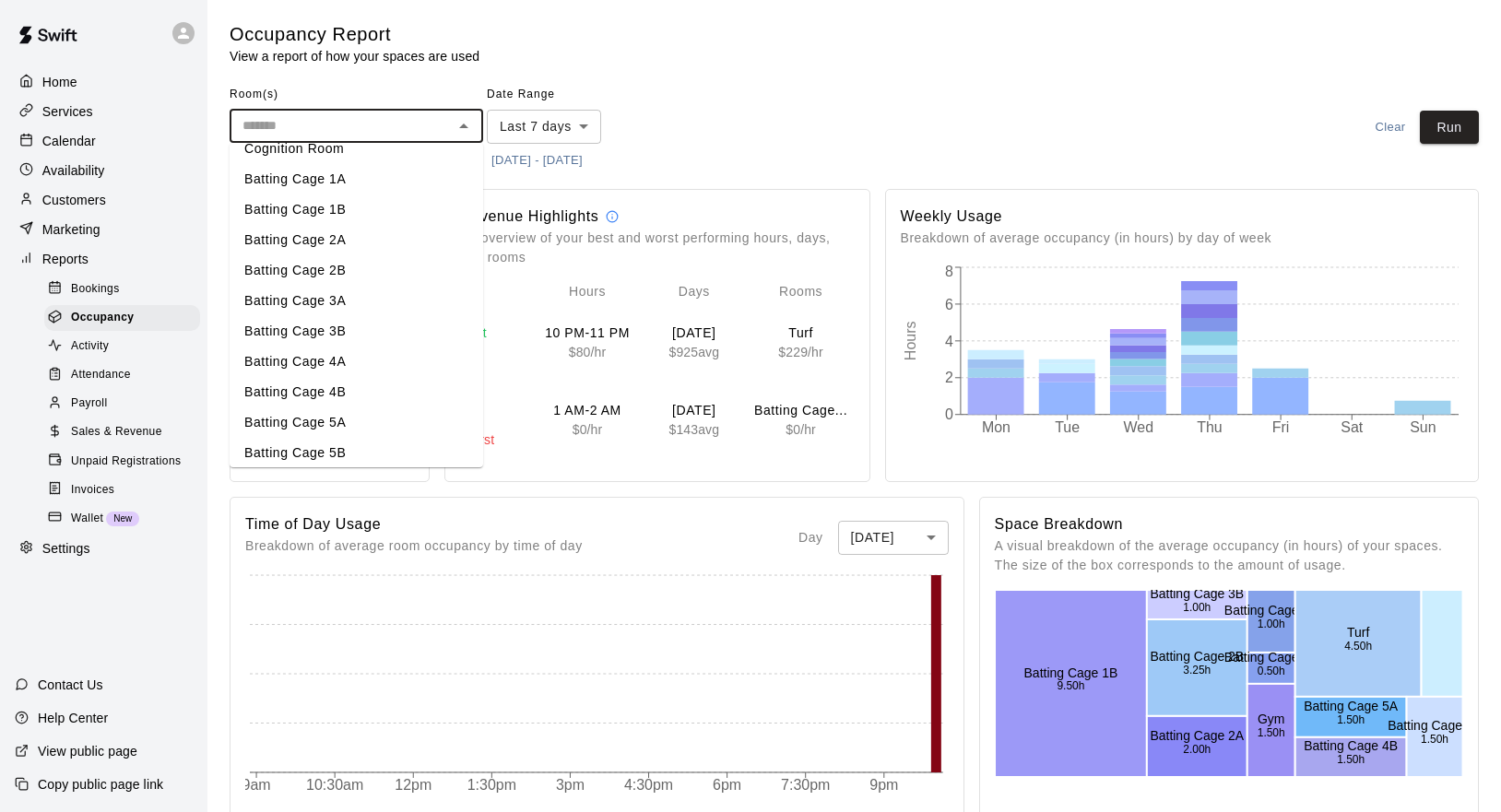
scroll to position [147, 0]
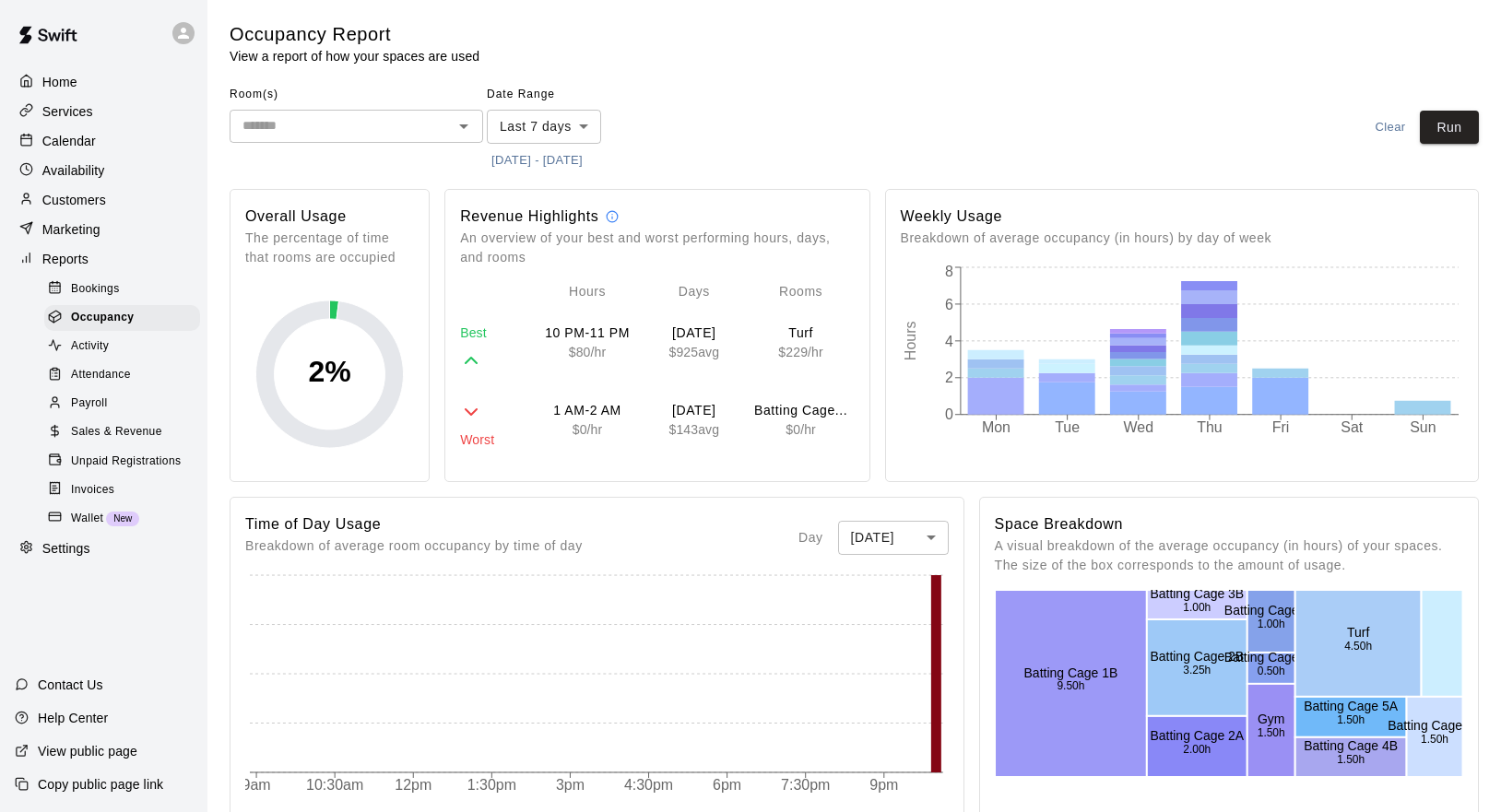
click at [774, 78] on main "Occupancy Report View a report of how your spaces are used Room(s) ​ Date Range…" at bounding box center [853, 759] width 1249 height 1474
click at [93, 372] on span "Attendance" at bounding box center [102, 375] width 60 height 19
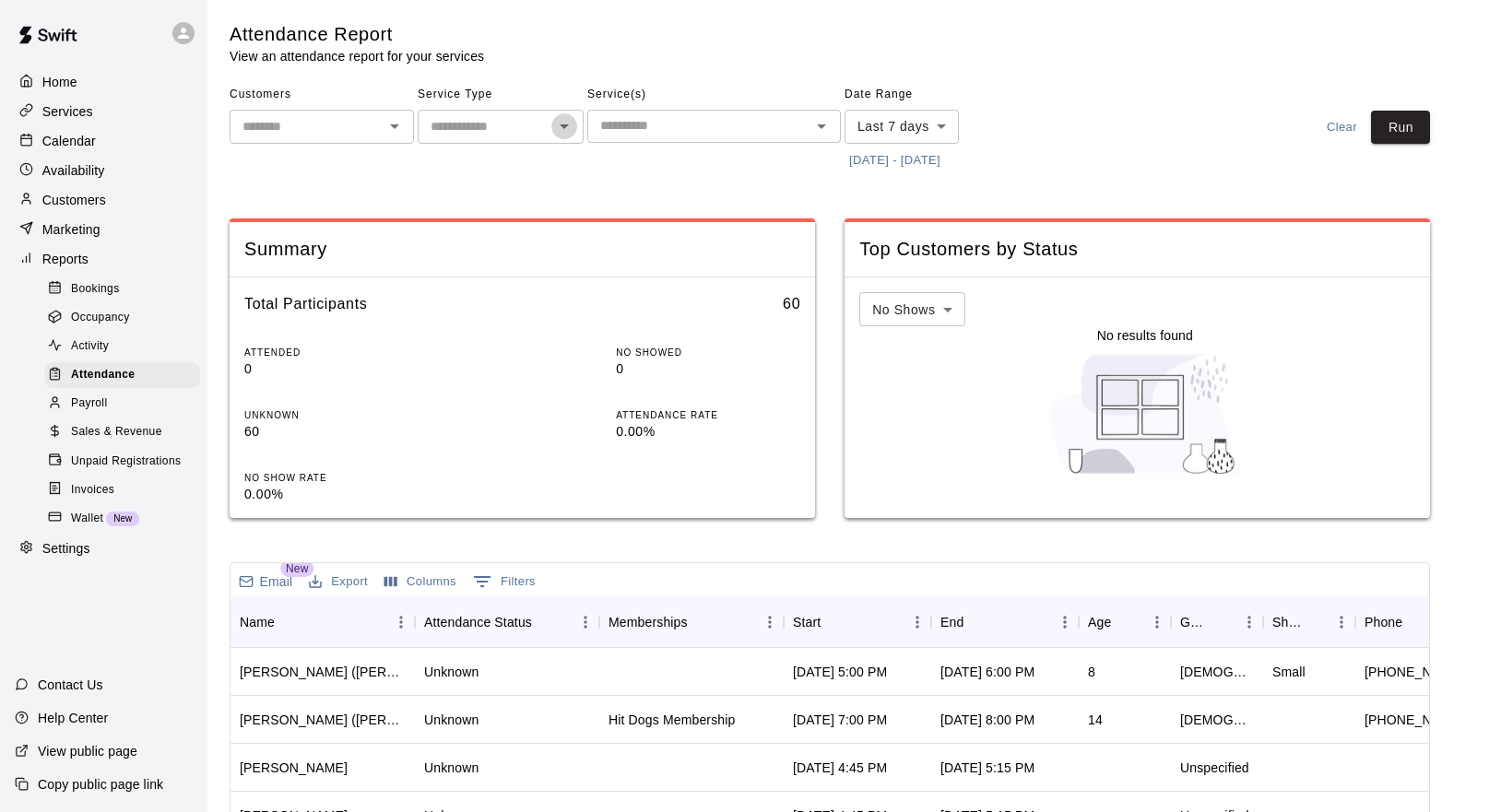
click at [569, 129] on icon "Open" at bounding box center [565, 127] width 23 height 23
click at [453, 253] on li "Classes" at bounding box center [500, 258] width 166 height 30
type input "*******"
click at [1388, 131] on button "Run" at bounding box center [1400, 128] width 59 height 34
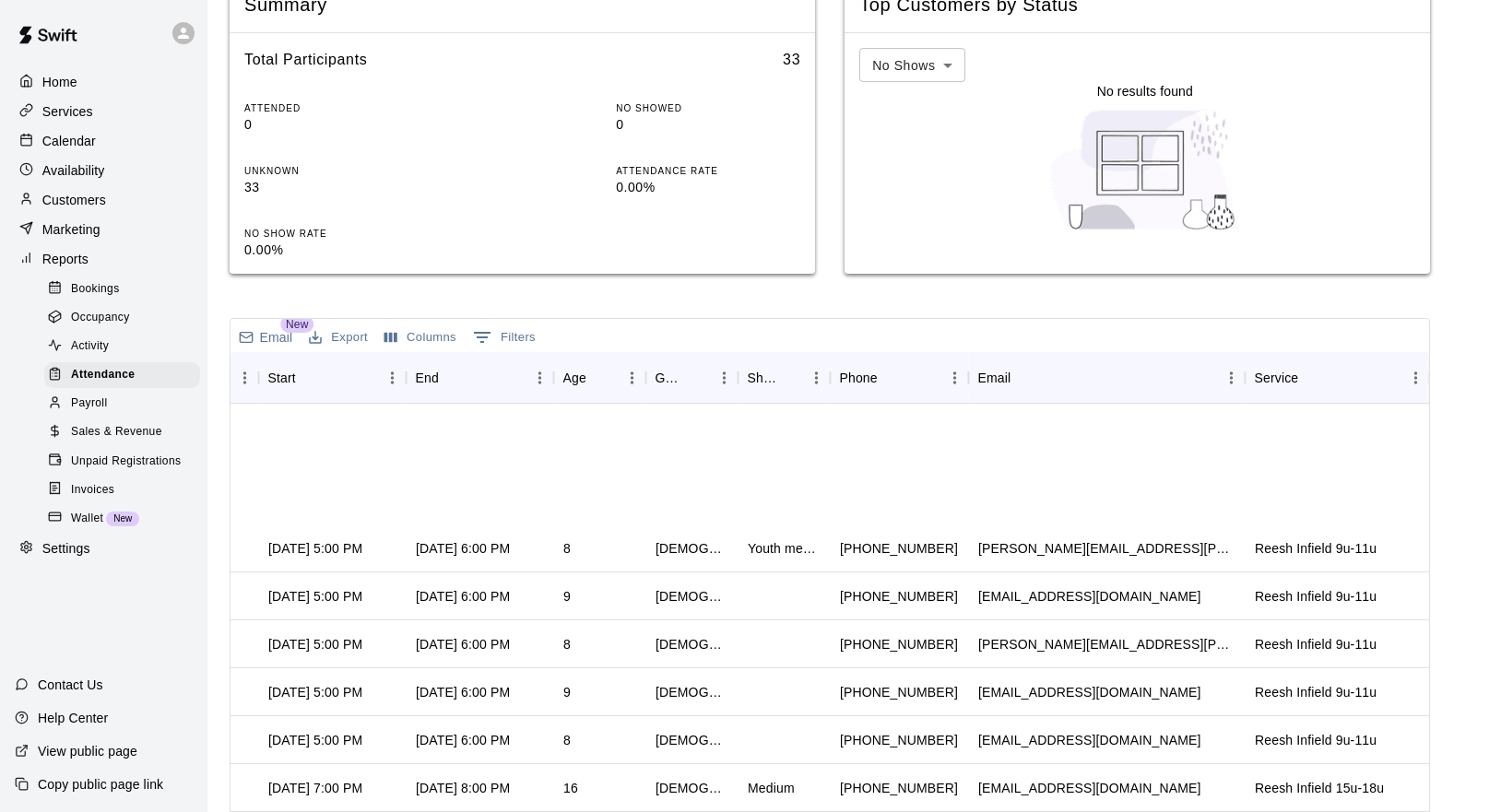
scroll to position [0, 524]
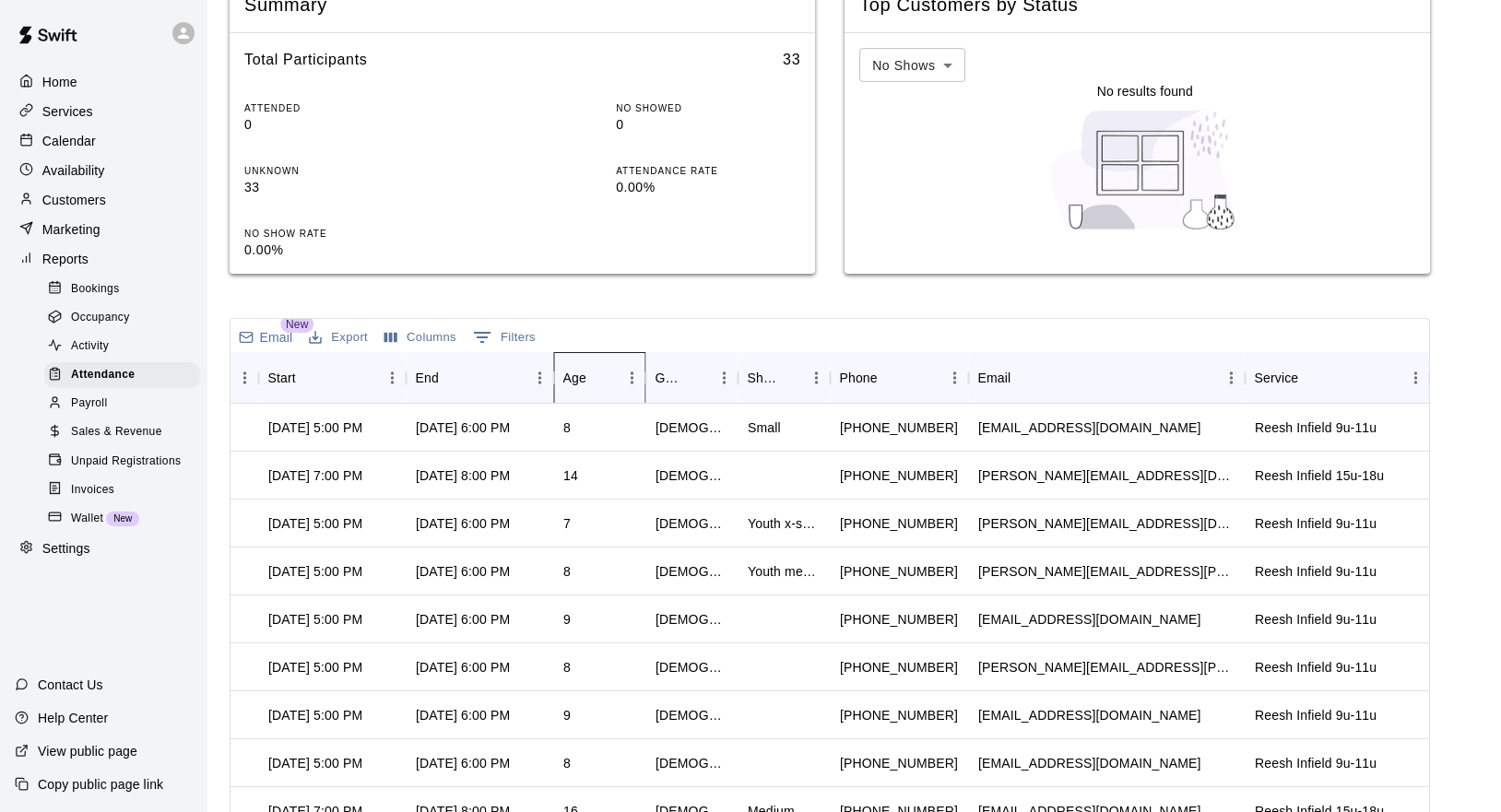
click at [579, 377] on div "Age" at bounding box center [574, 378] width 23 height 52
click at [585, 379] on div "Age" at bounding box center [574, 378] width 23 height 52
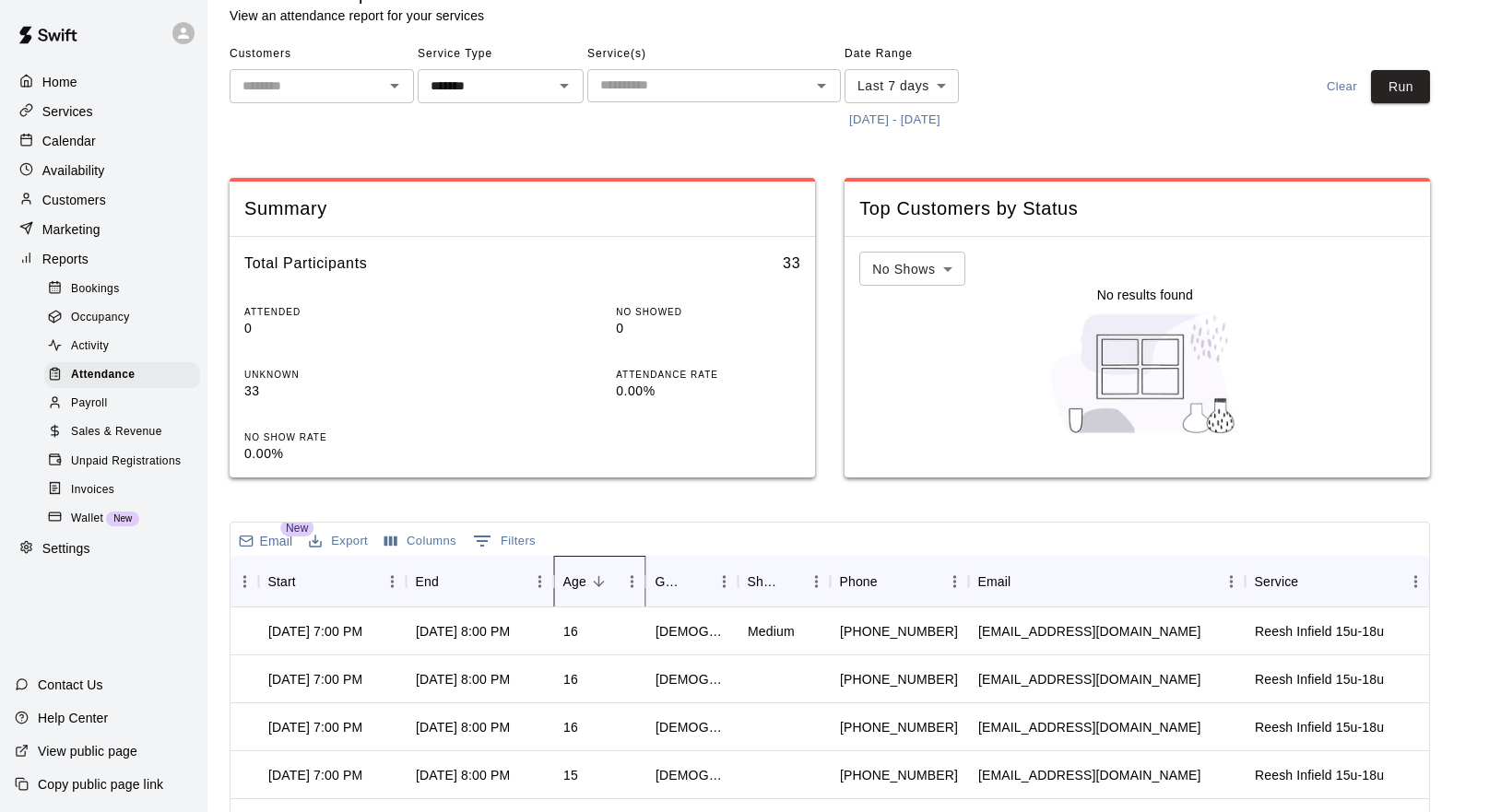
scroll to position [0, 0]
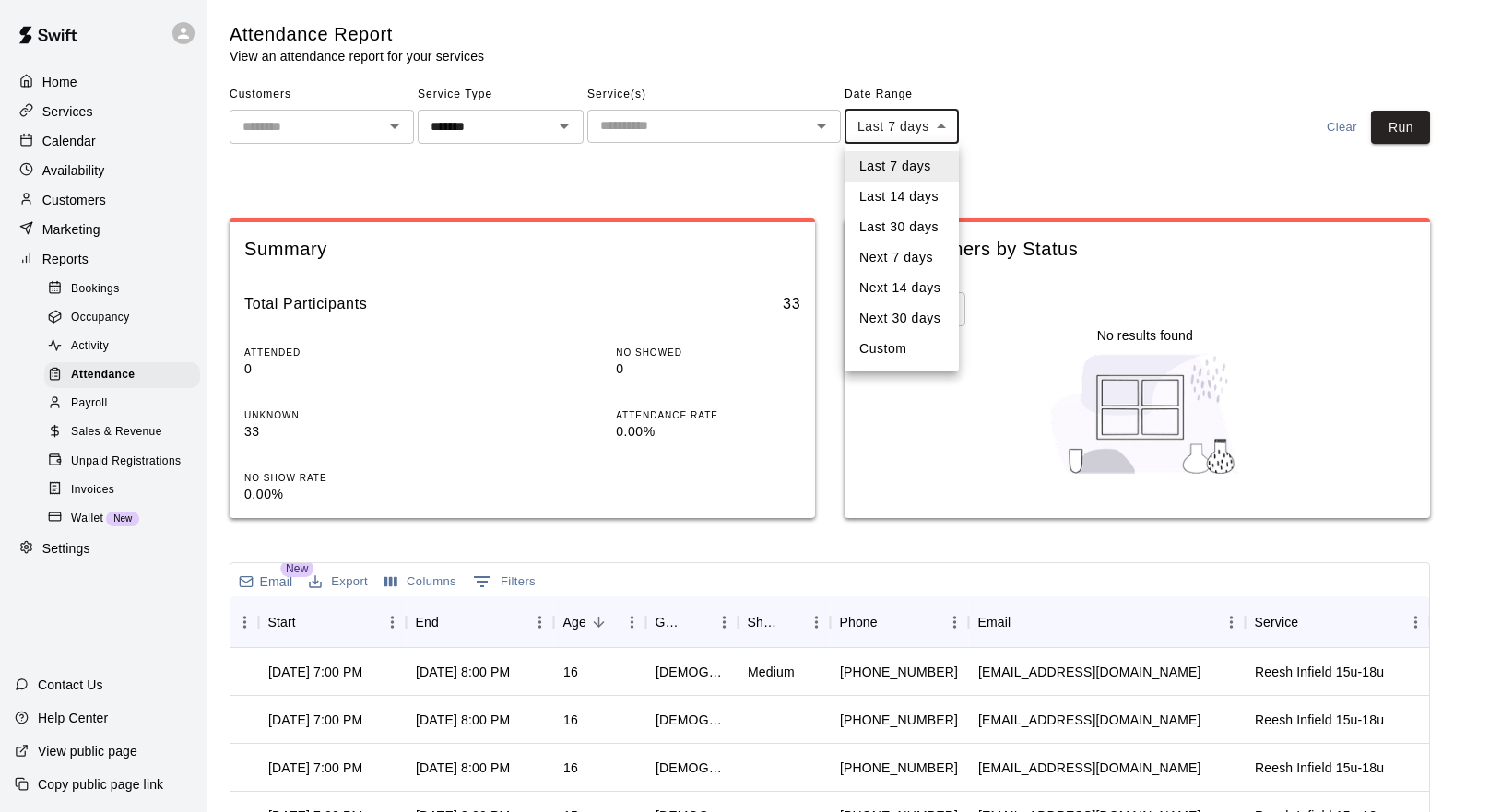
click at [946, 121] on body "Home Services Calendar Availability Customers Marketing Reports Bookings Occupa…" at bounding box center [750, 607] width 1501 height 1215
click at [899, 341] on li "Custom" at bounding box center [902, 349] width 115 height 30
type input "******"
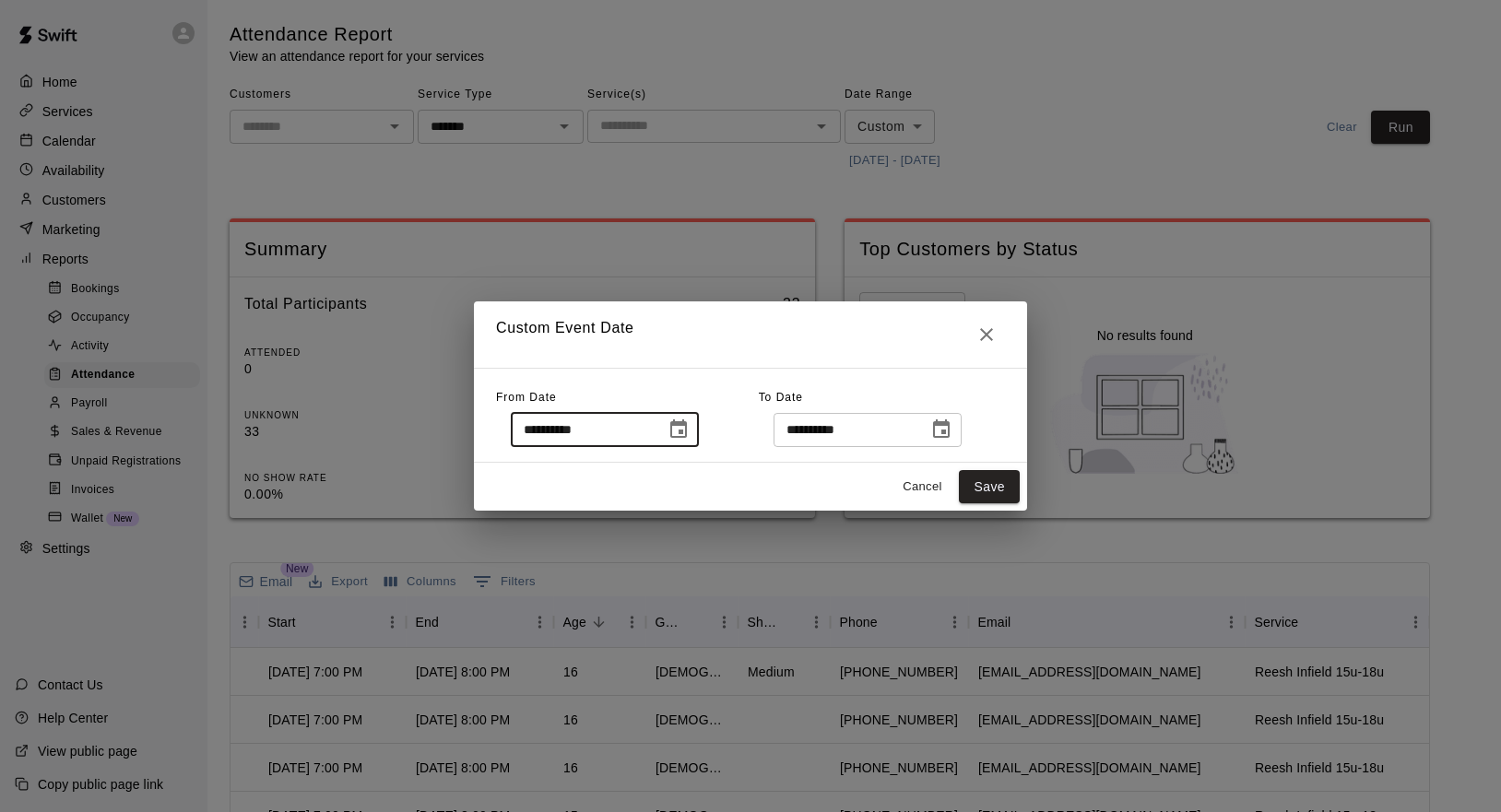
click at [552, 429] on input "**********" at bounding box center [581, 429] width 142 height 34
type input "**********"
click at [985, 490] on button "Save" at bounding box center [989, 487] width 61 height 34
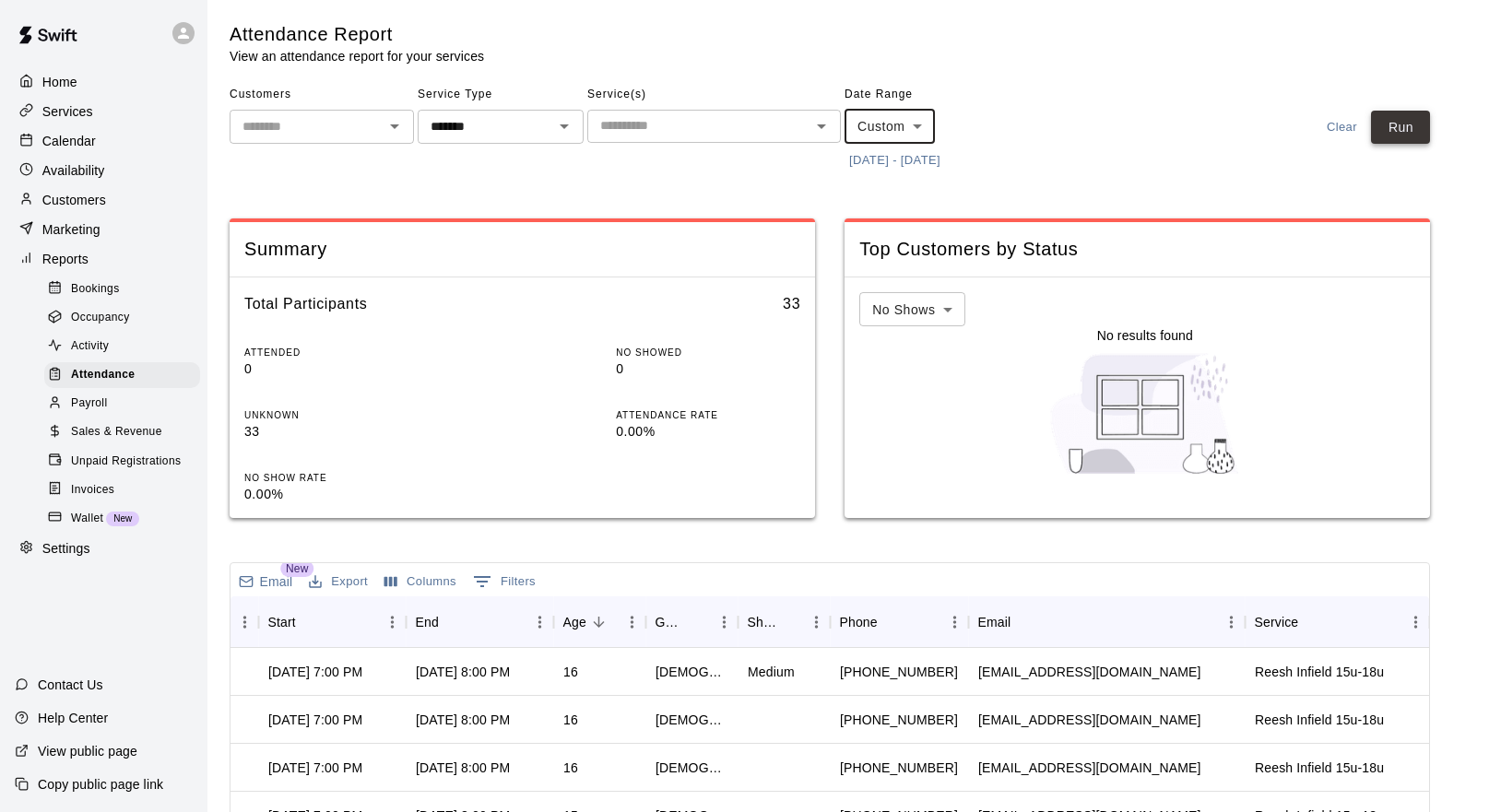
click at [1401, 121] on button "Run" at bounding box center [1400, 128] width 59 height 34
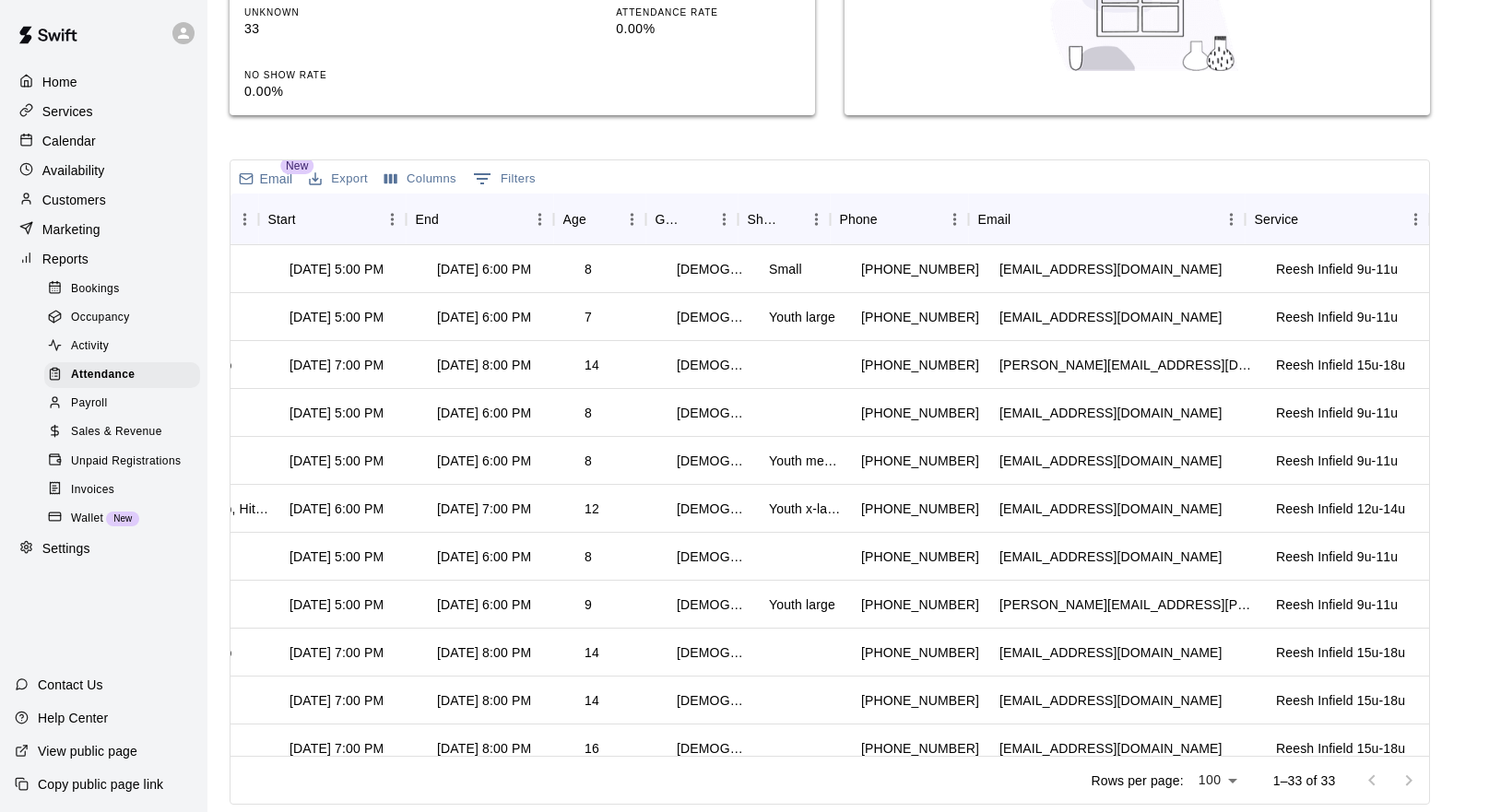
scroll to position [0, 524]
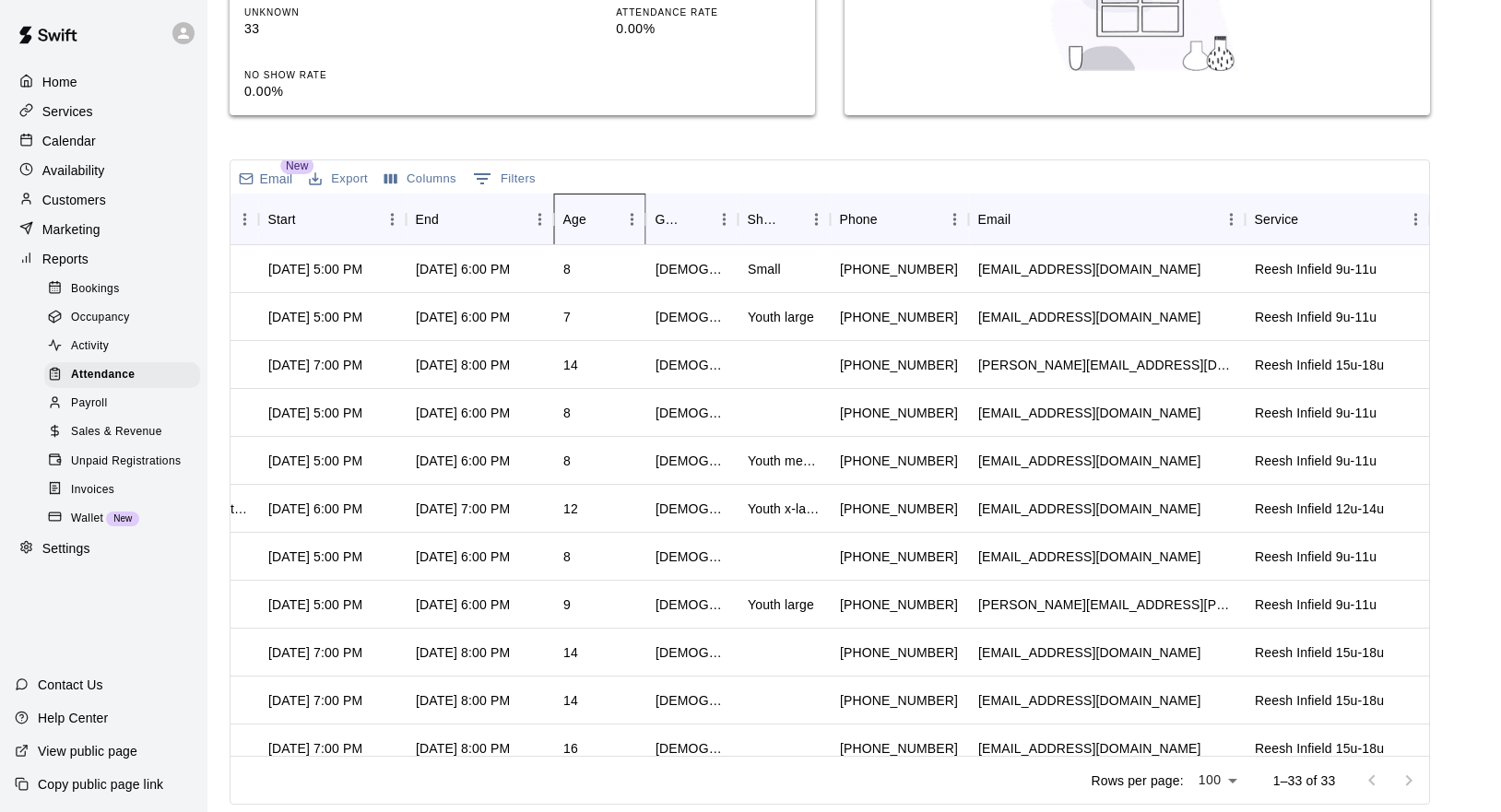
click at [570, 222] on div "Age" at bounding box center [574, 219] width 23 height 52
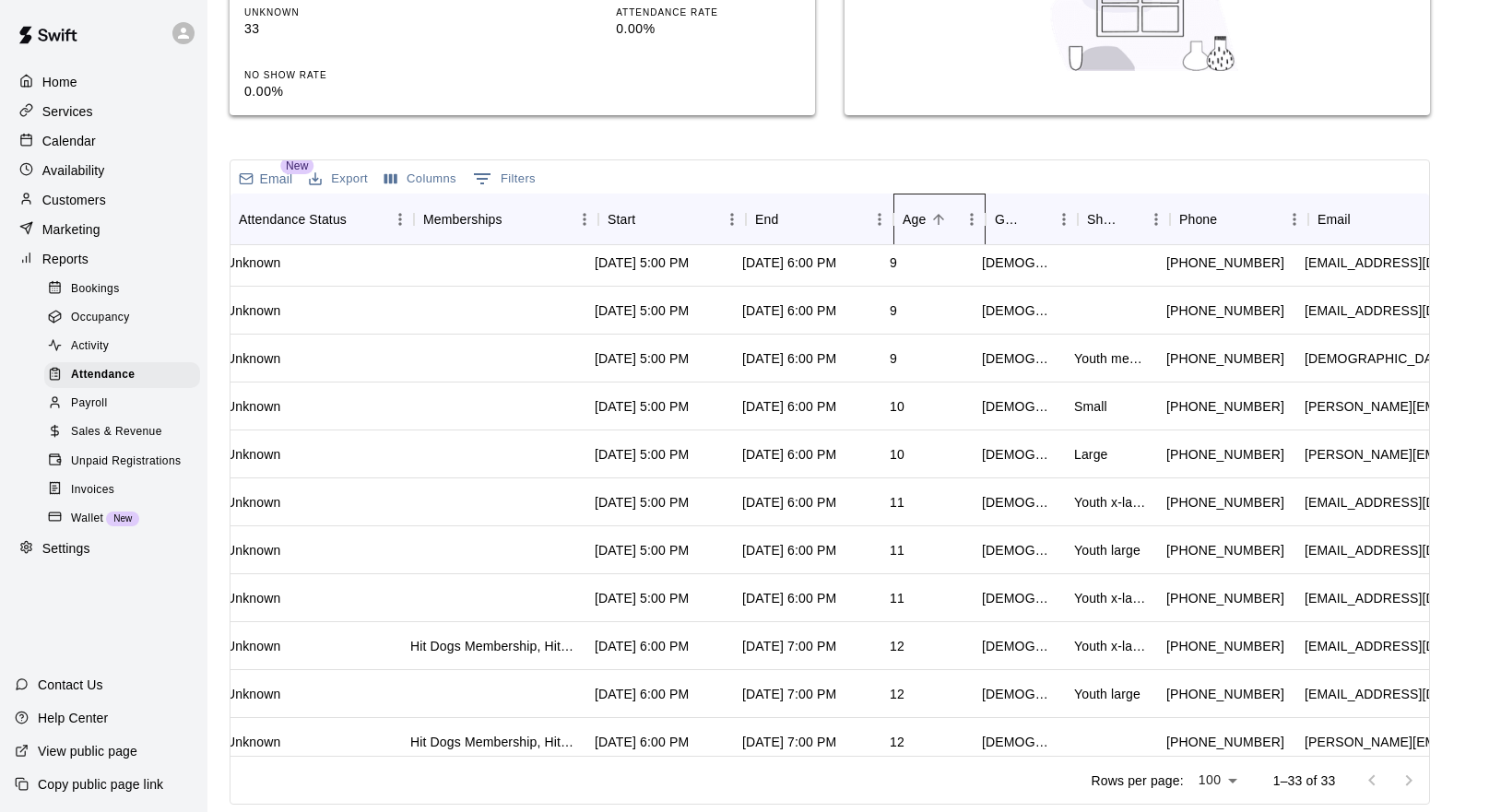
scroll to position [582, 236]
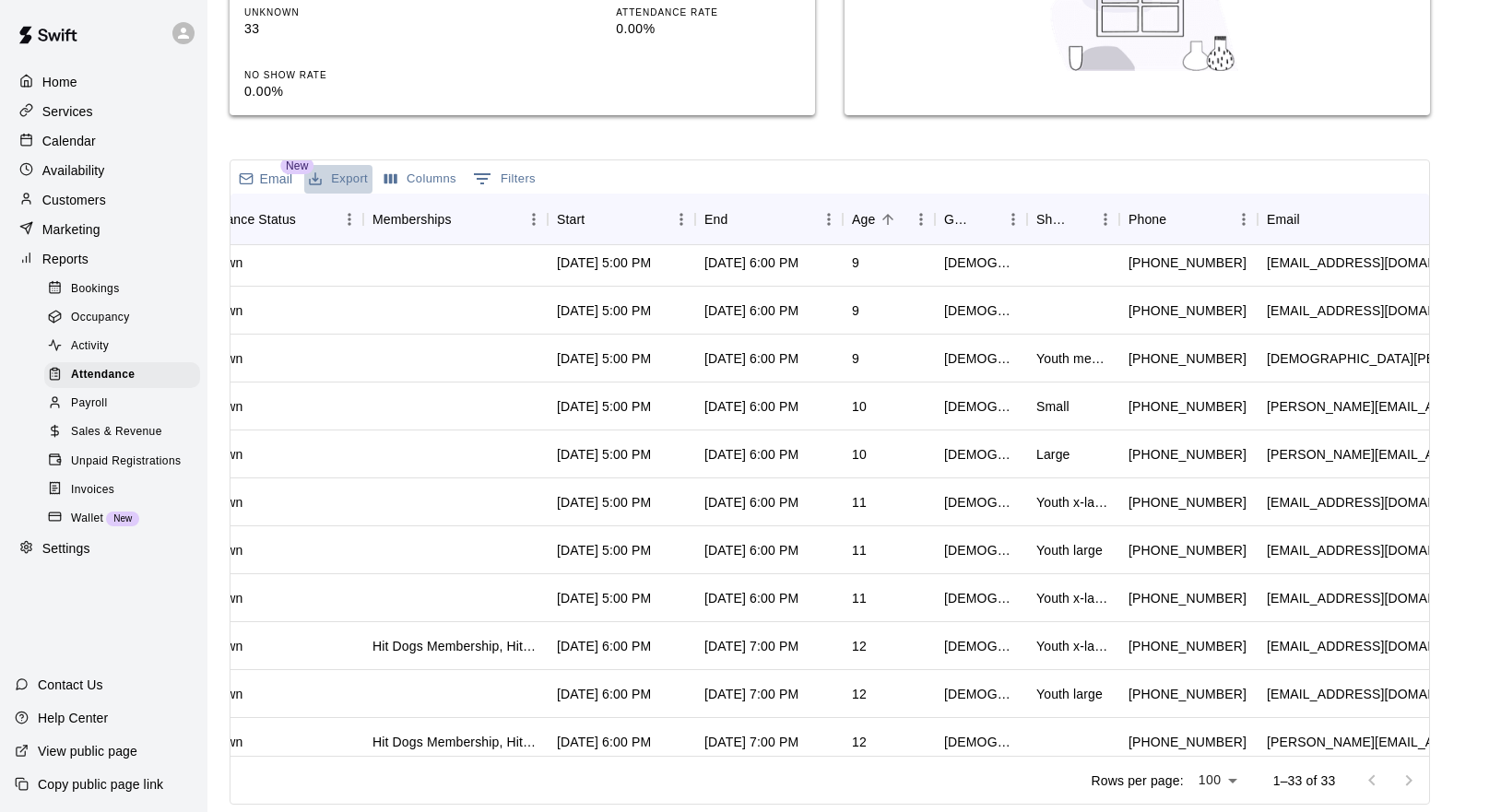
click at [324, 177] on button "Export" at bounding box center [338, 180] width 69 height 28
click at [283, 177] on p "Email" at bounding box center [276, 180] width 33 height 19
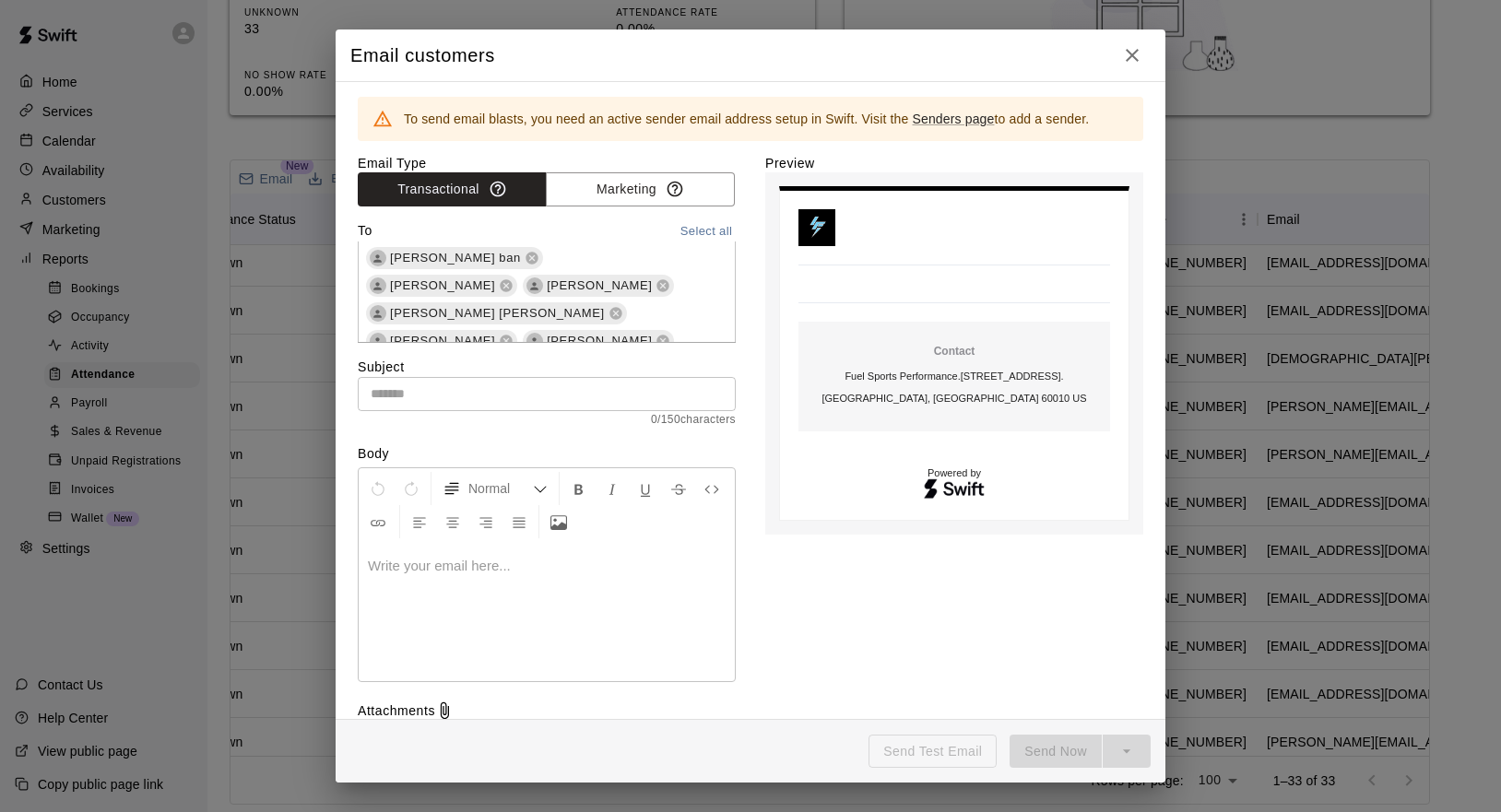
scroll to position [0, 0]
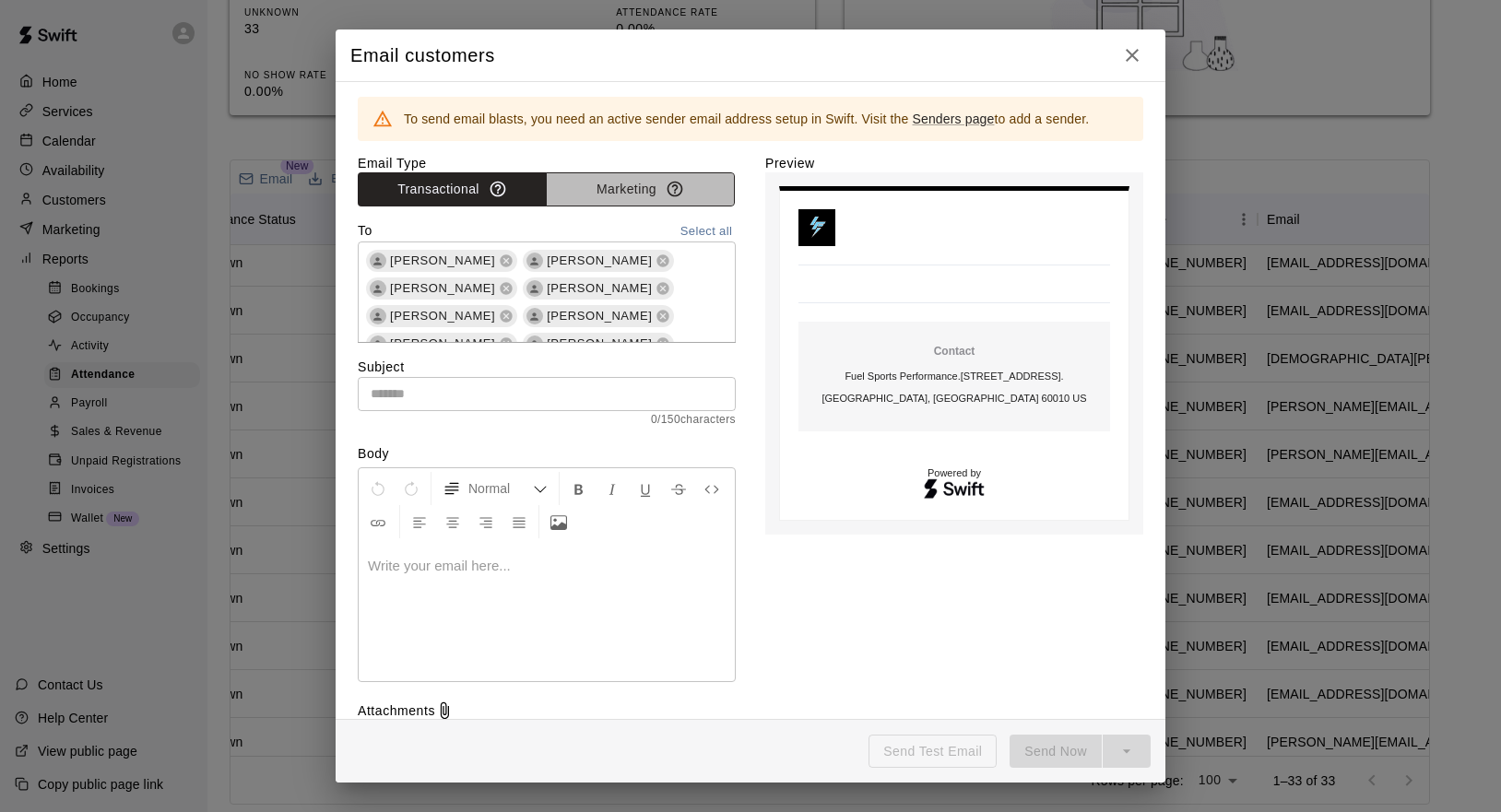
click at [615, 181] on button "Marketing" at bounding box center [640, 189] width 189 height 34
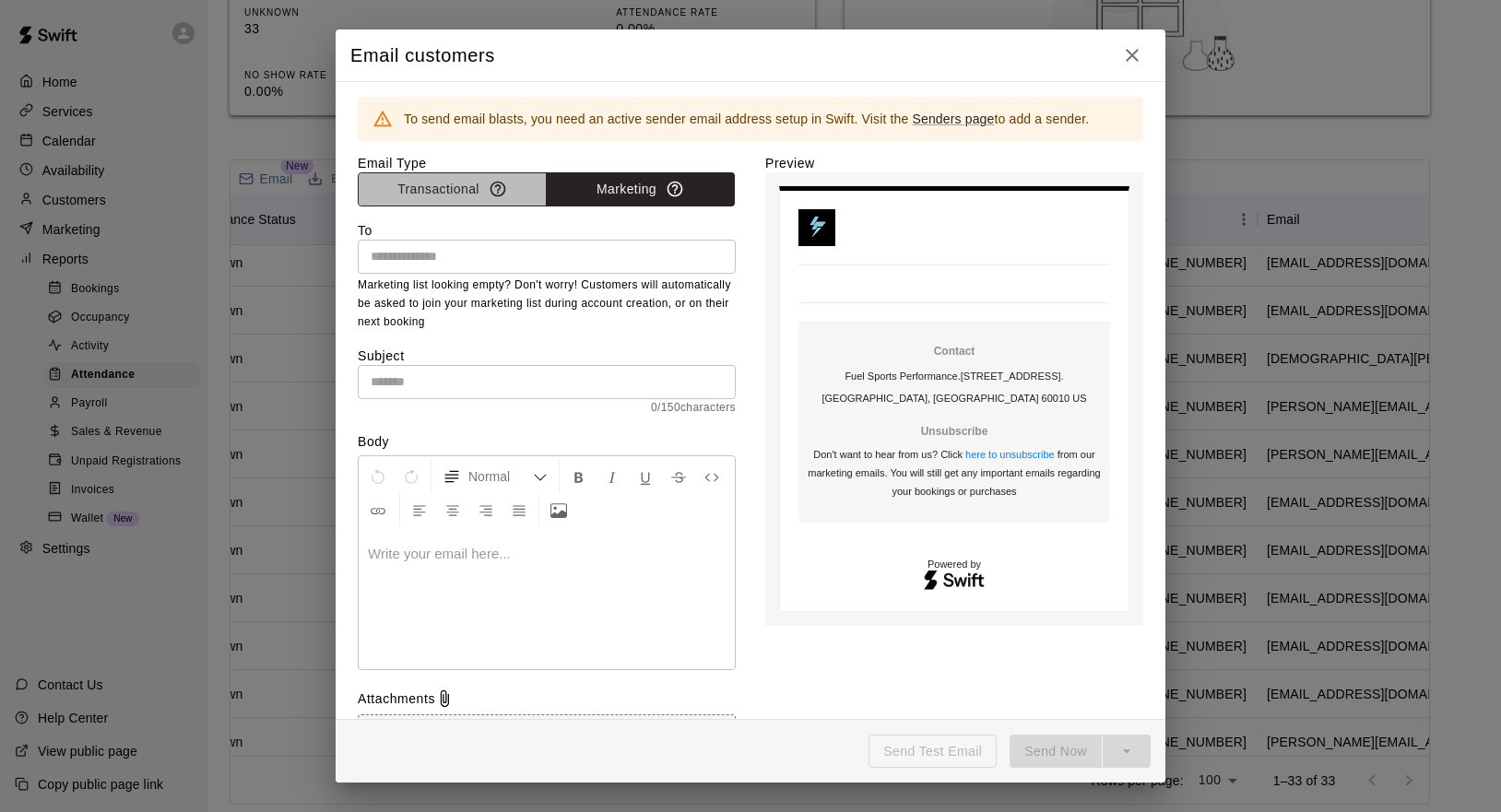
click at [463, 184] on button "Transactional" at bounding box center [452, 189] width 189 height 34
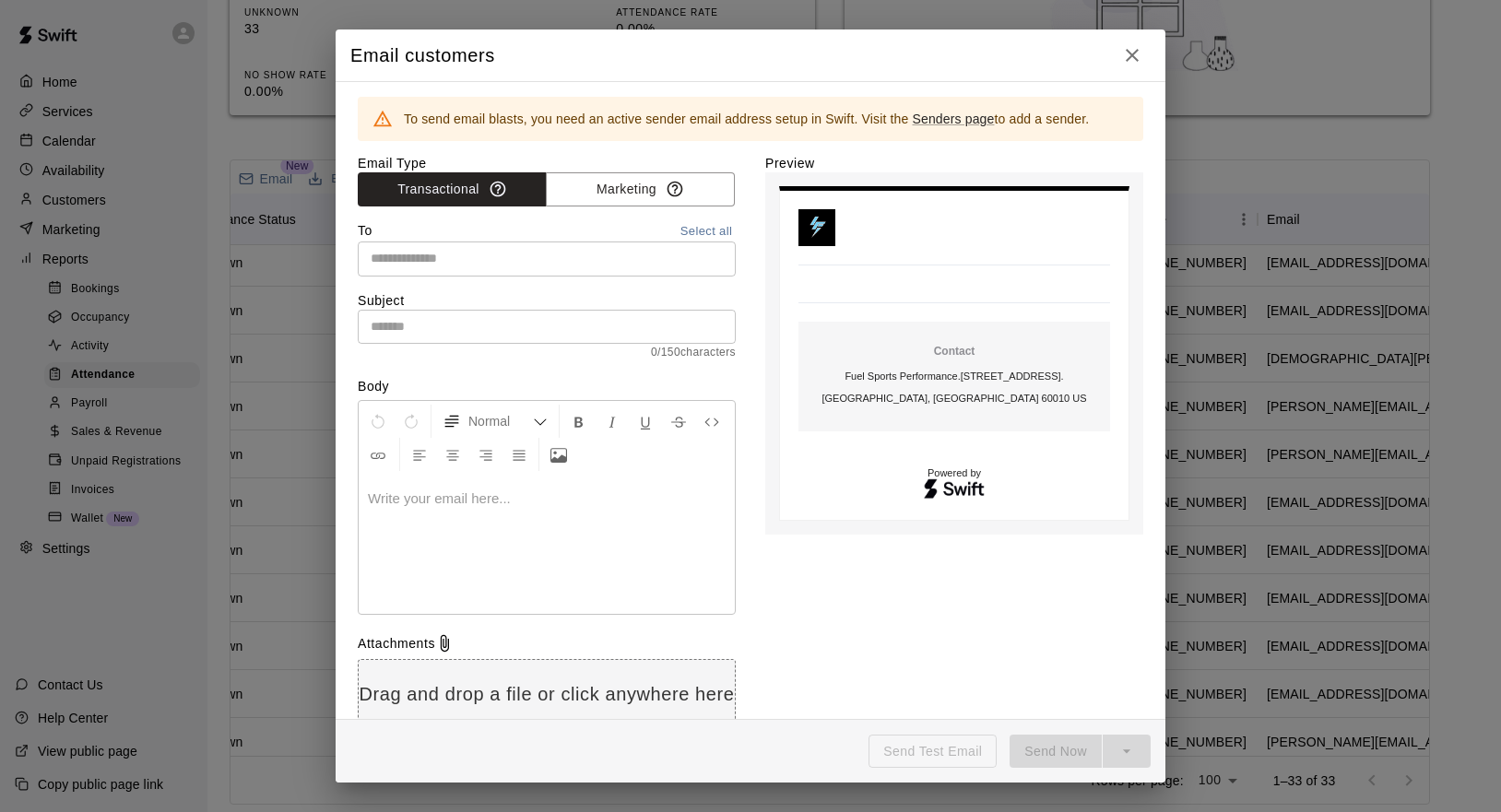
click at [1131, 54] on icon "button" at bounding box center [1133, 55] width 13 height 13
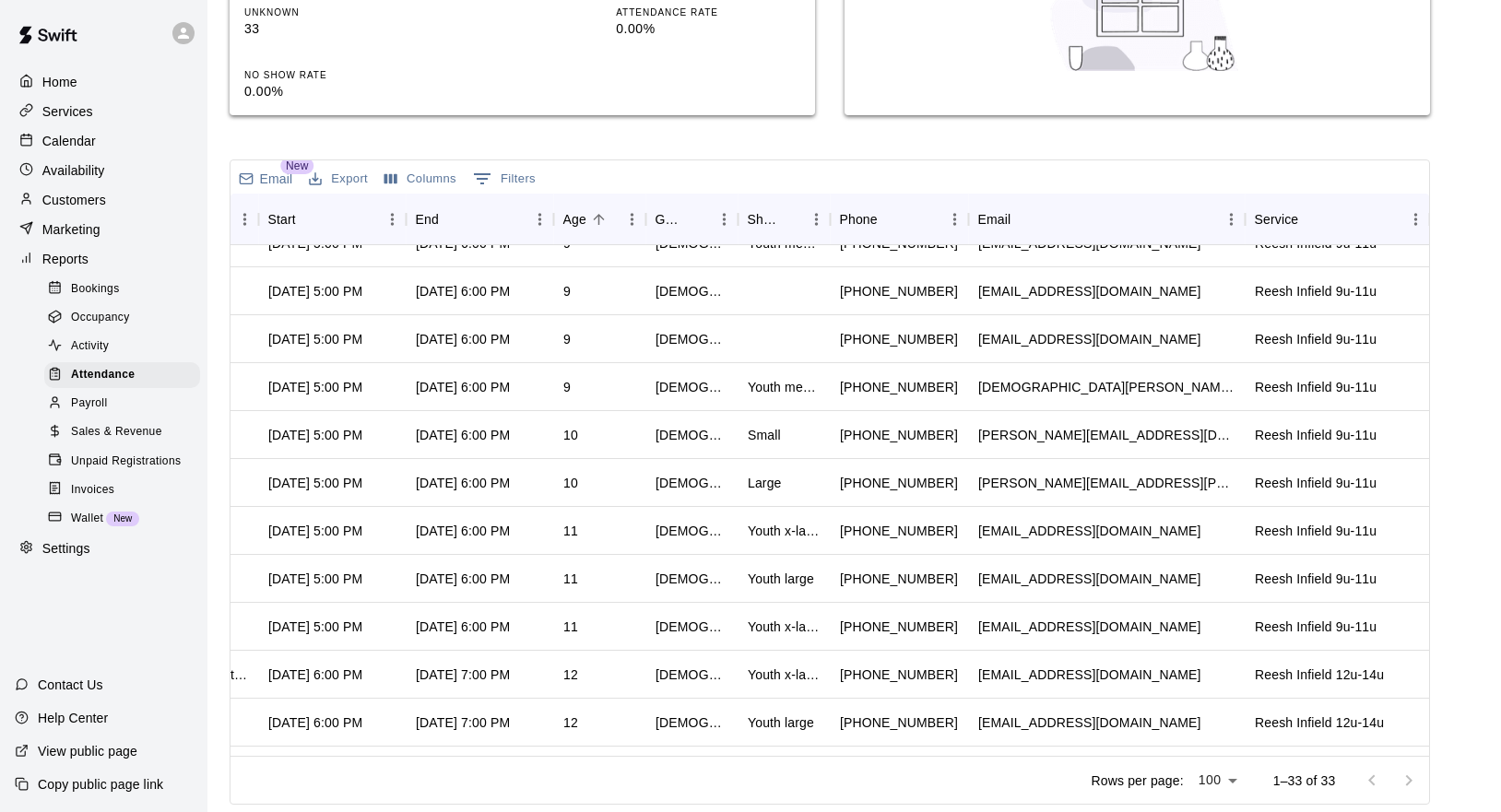
scroll to position [551, 524]
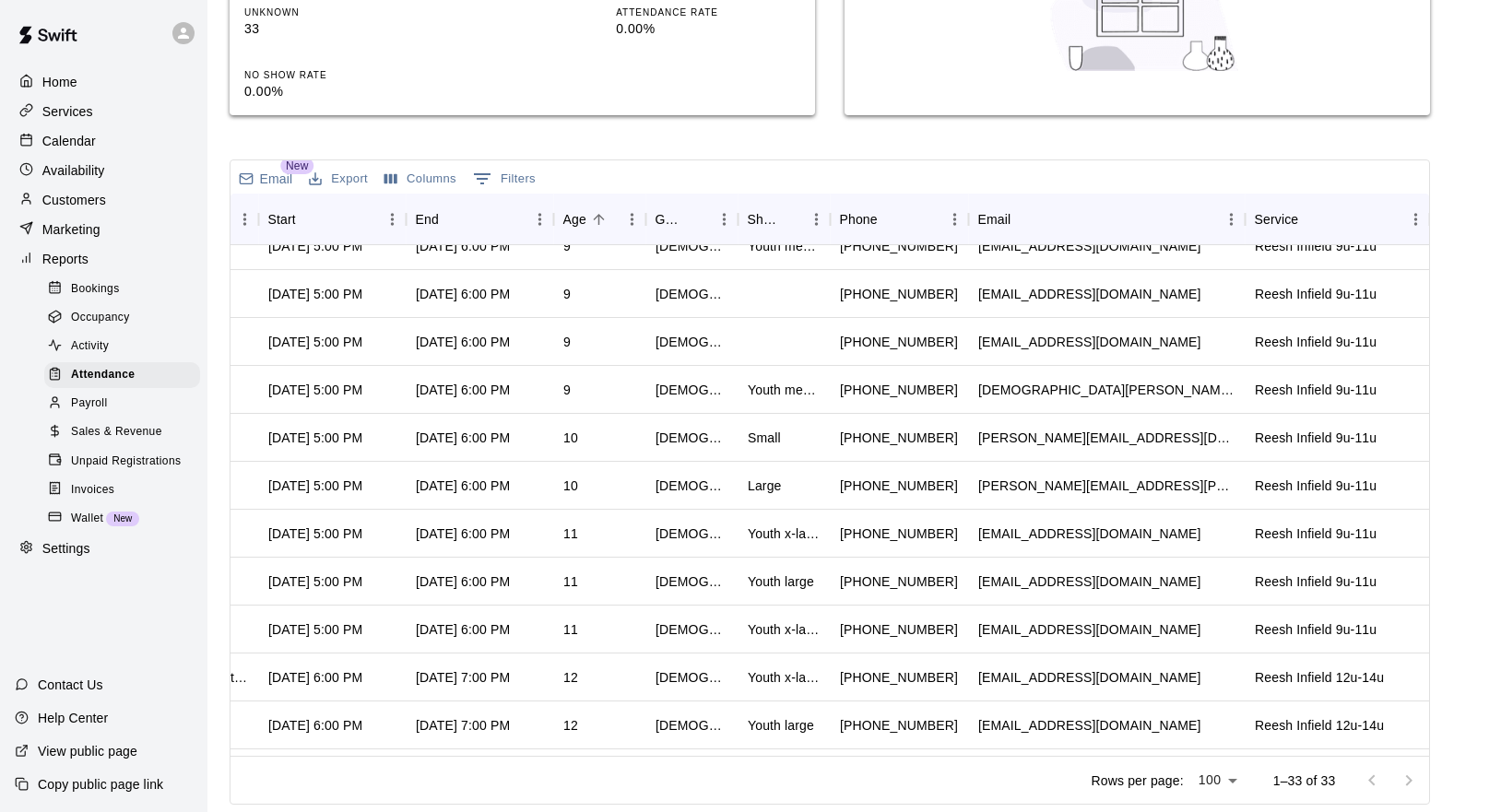
click at [344, 173] on button "Export" at bounding box center [338, 180] width 69 height 28
click at [337, 240] on li "Print" at bounding box center [376, 246] width 142 height 30
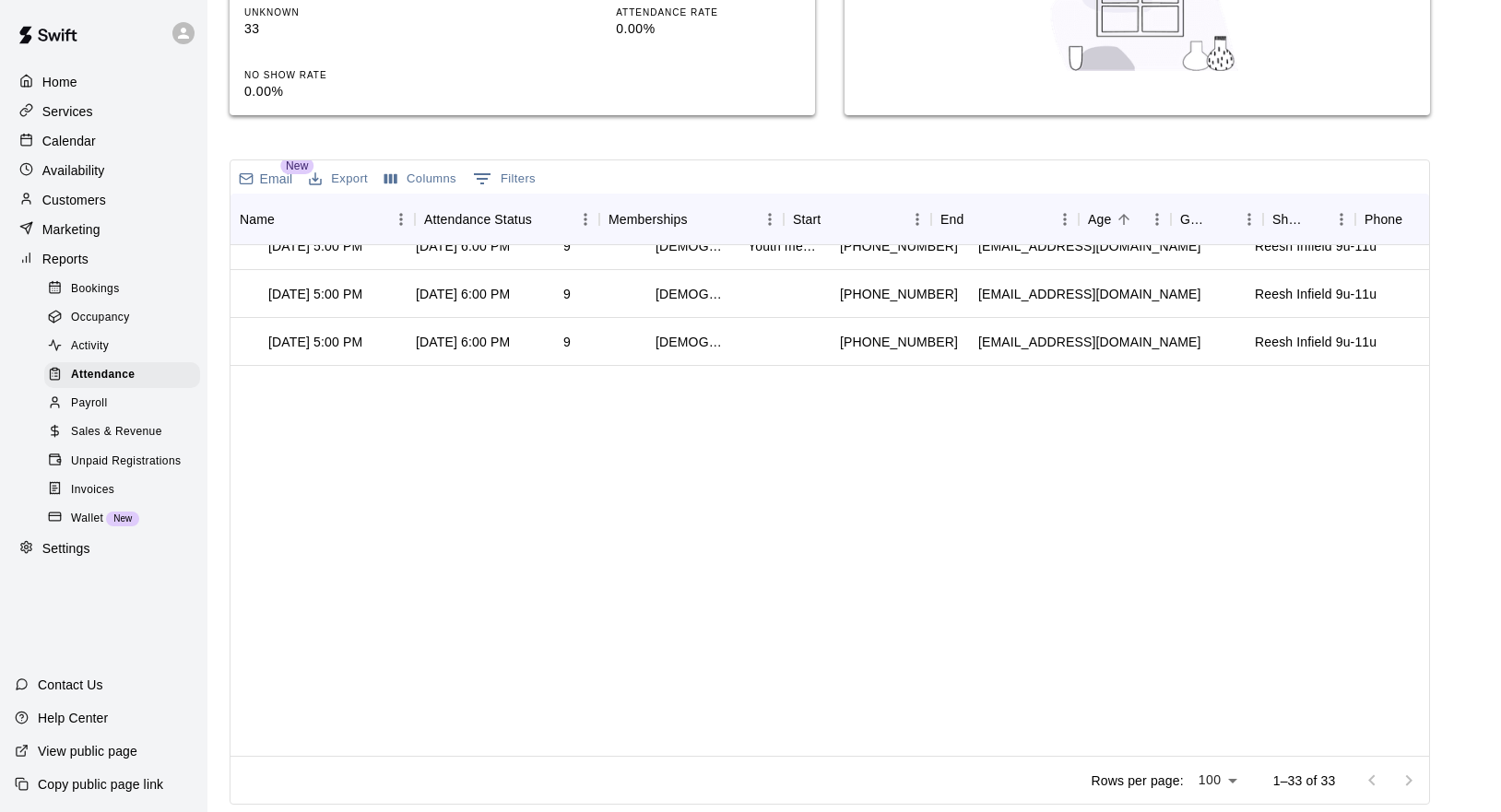
scroll to position [0, 0]
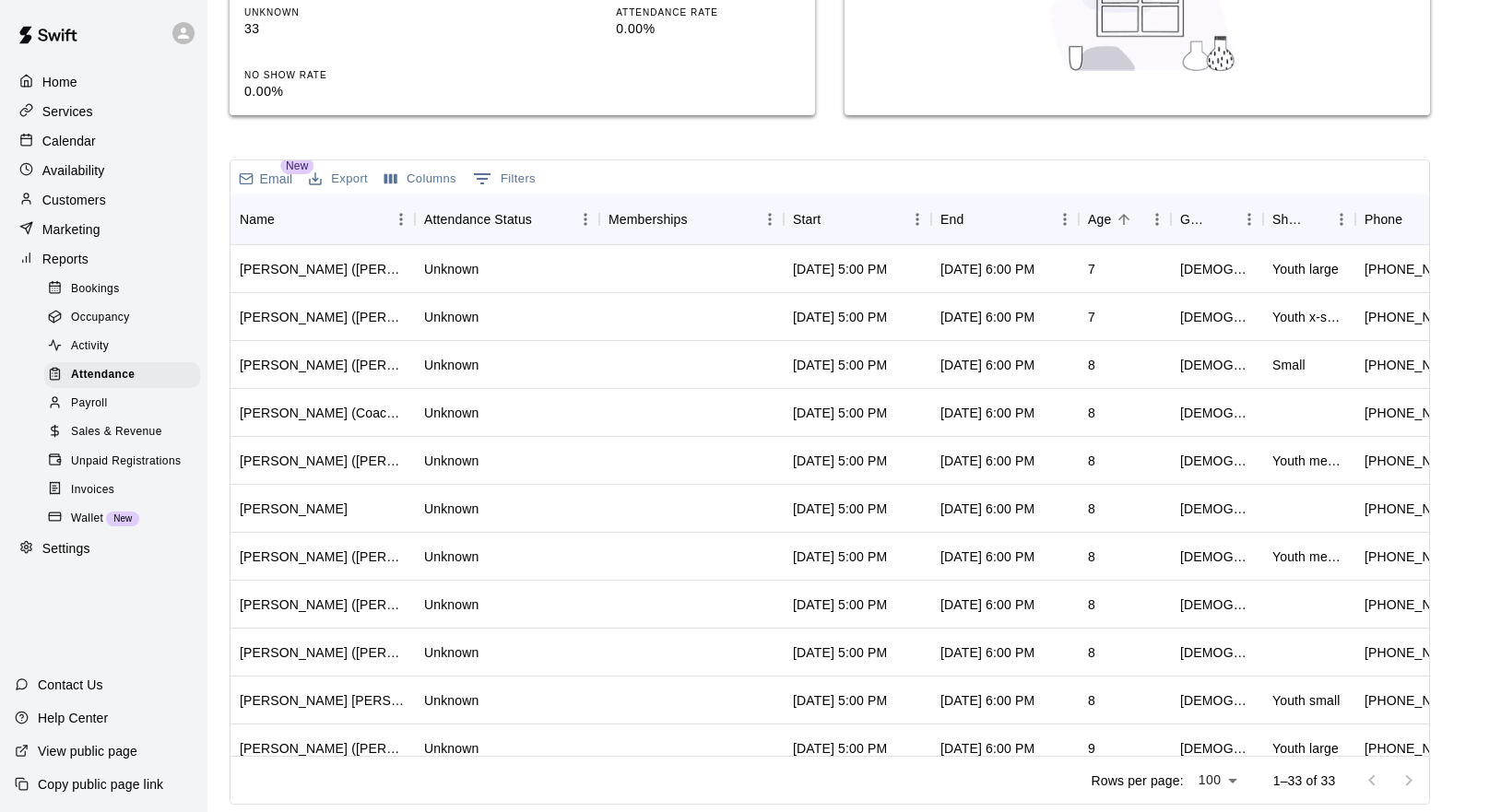
click at [348, 178] on button "Export" at bounding box center [338, 180] width 69 height 28
click at [346, 209] on li "Download as CSV" at bounding box center [376, 216] width 142 height 30
